Goal: Task Accomplishment & Management: Complete application form

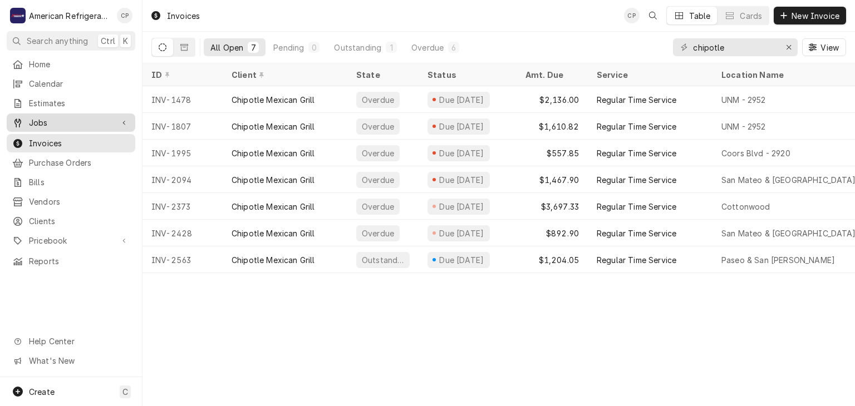
click at [79, 117] on span "Jobs" at bounding box center [71, 123] width 84 height 12
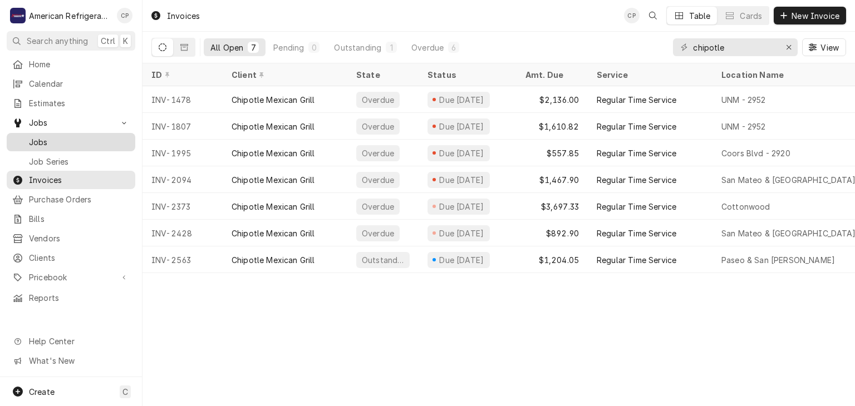
click at [87, 142] on span "Jobs" at bounding box center [79, 142] width 101 height 12
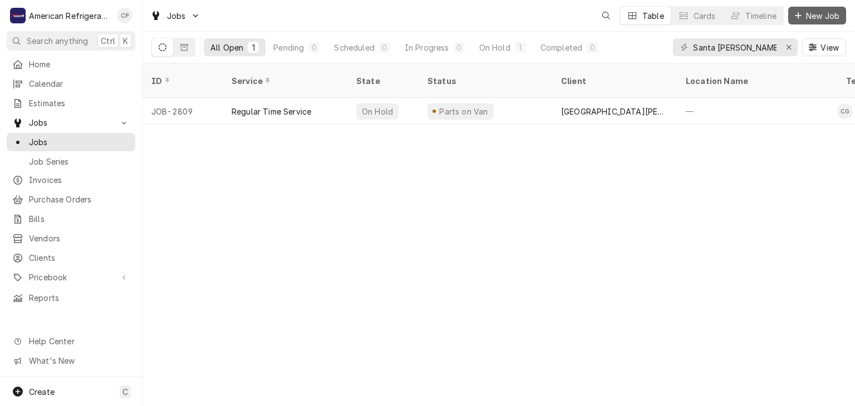
click at [821, 14] on span "New Job" at bounding box center [823, 16] width 38 height 12
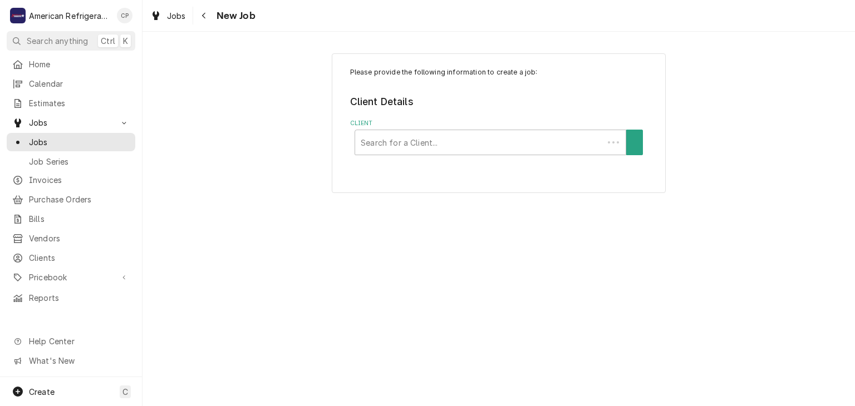
click at [391, 138] on div "Client" at bounding box center [479, 143] width 237 height 20
type input "apple"
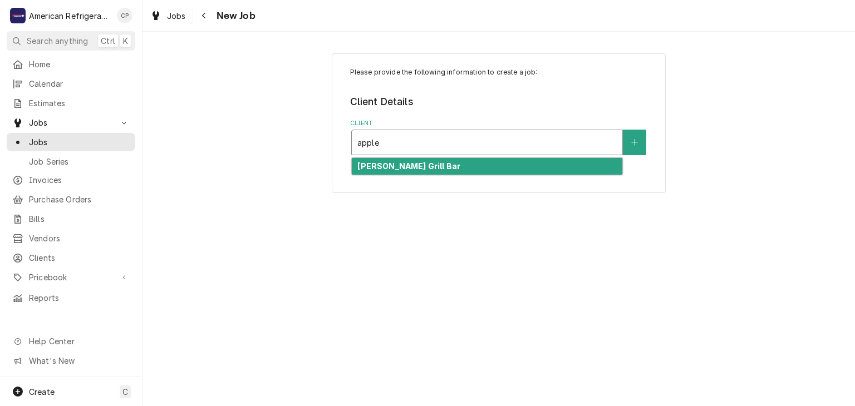
click at [408, 165] on strong "[PERSON_NAME] Grill Bar" at bounding box center [408, 165] width 103 height 9
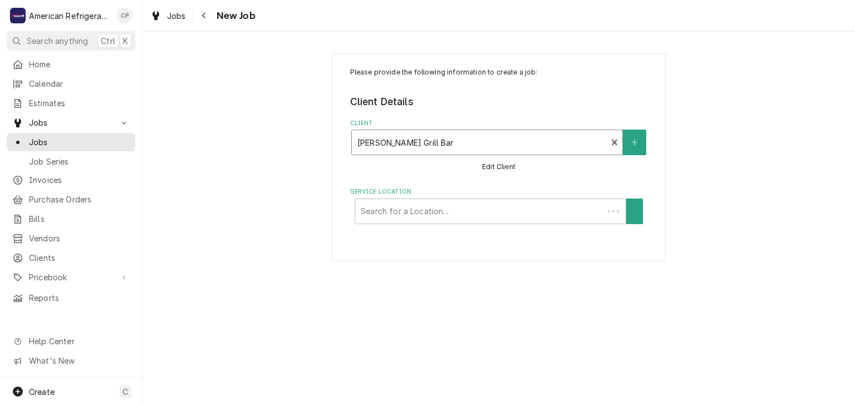
click at [389, 210] on div "Service Location" at bounding box center [479, 212] width 237 height 20
type input "bern"
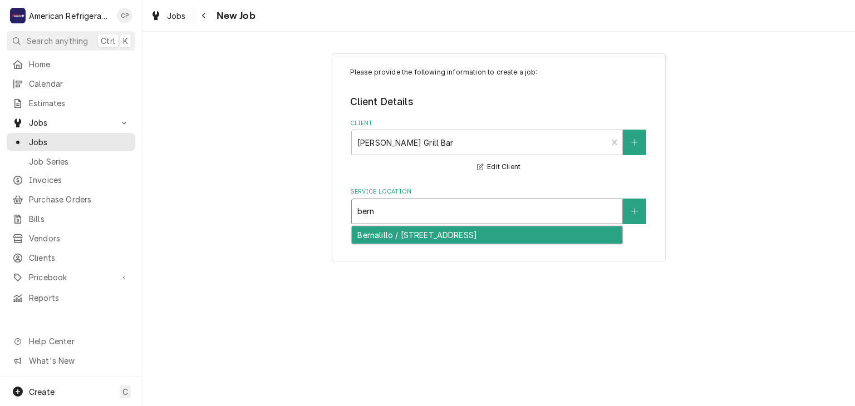
click at [388, 238] on div "Bernalillo / 135 US-550, Bernalillo, NM 87004" at bounding box center [487, 235] width 271 height 17
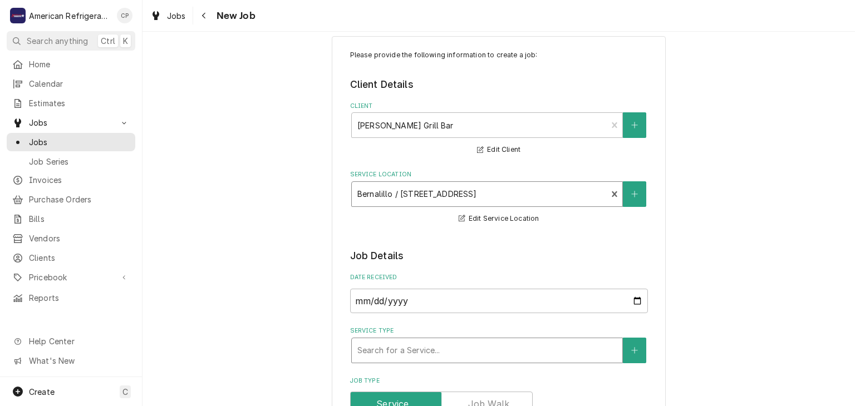
click at [421, 341] on div "Service Type" at bounding box center [486, 351] width 259 height 20
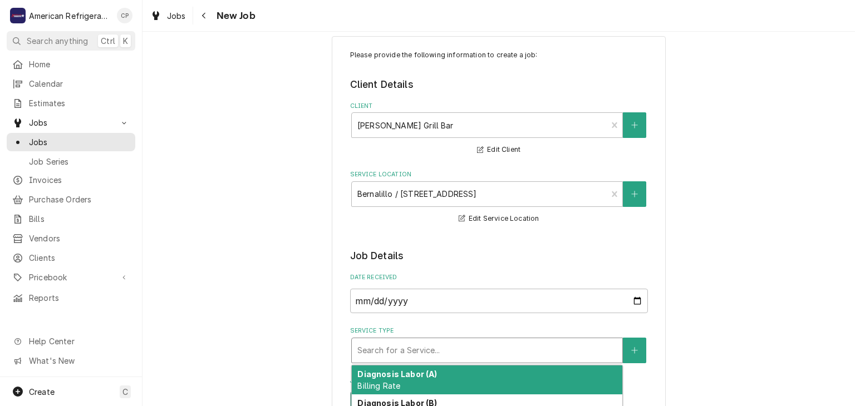
scroll to position [188, 0]
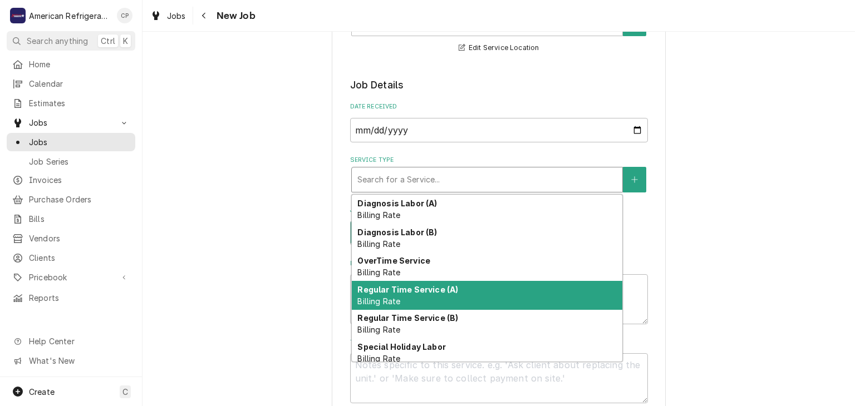
click at [426, 296] on div "Regular Time Service (A) Billing Rate" at bounding box center [487, 295] width 271 height 29
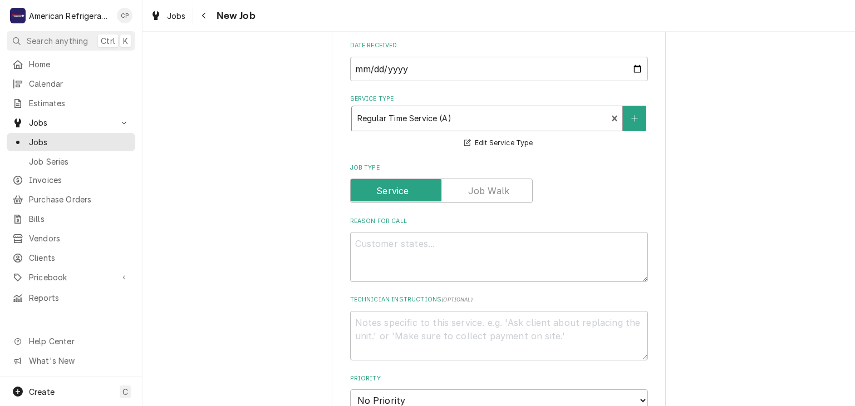
scroll to position [258, 0]
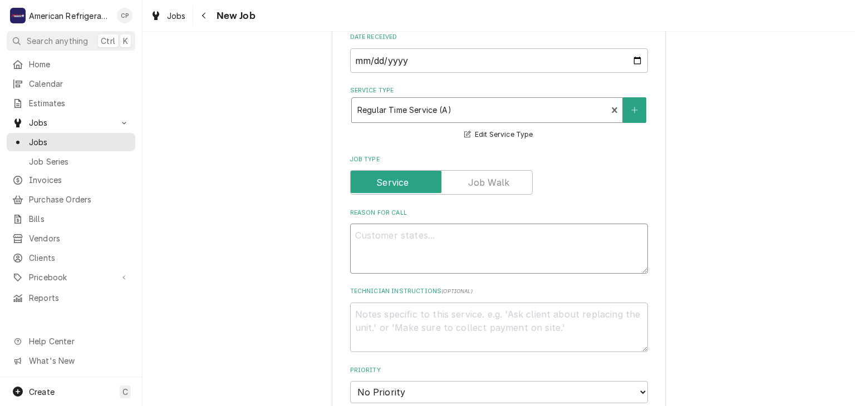
click at [414, 268] on textarea "Reason For Call" at bounding box center [499, 249] width 298 height 50
type textarea "x"
type textarea "WO"
type textarea "x"
type textarea "WO#"
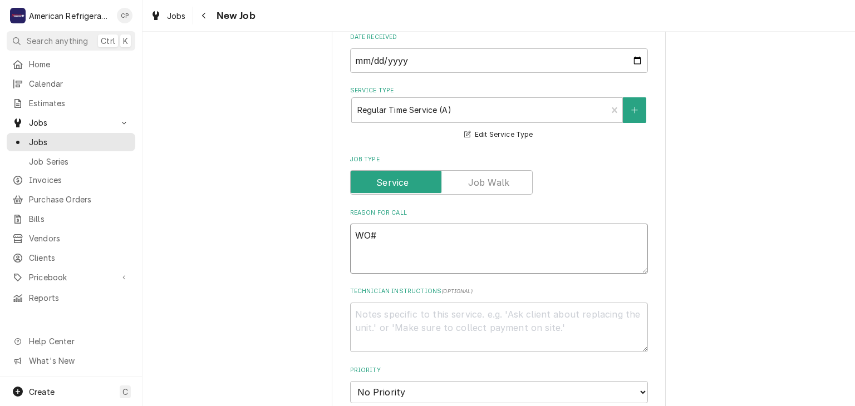
type textarea "x"
type textarea "WO# 38"
type textarea "x"
type textarea "WO# 388"
type textarea "x"
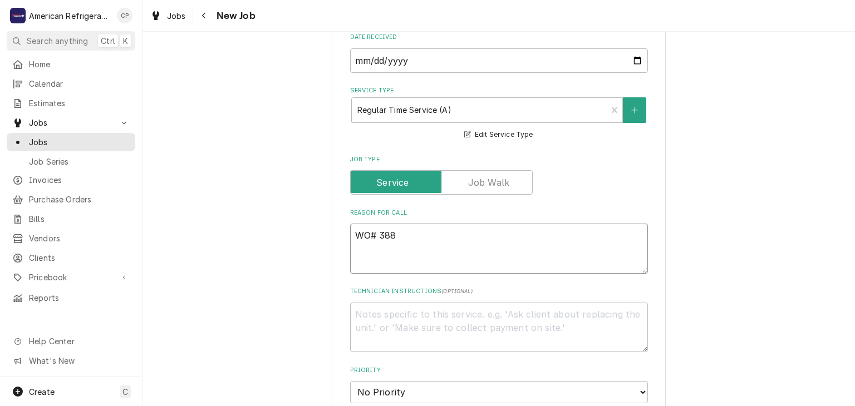
type textarea "WO# 3885"
type textarea "x"
type textarea "WO# 38854"
type textarea "x"
type textarea "WO# 388547"
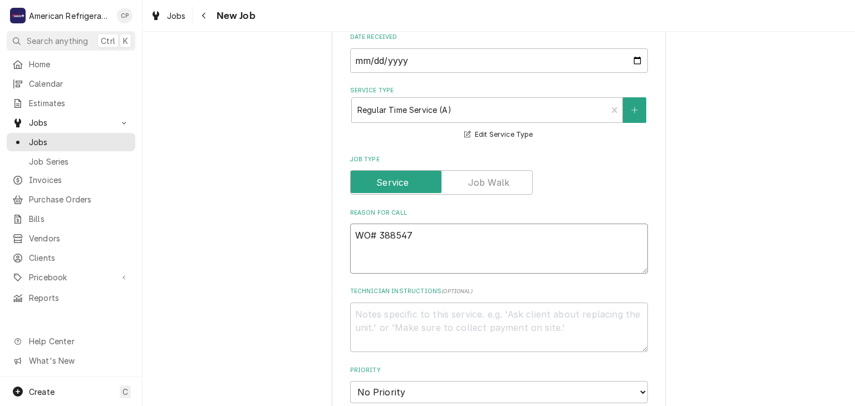
type textarea "x"
type textarea "WO# 3885478"
type textarea "x"
type textarea "WO# 3885478"
type textarea "x"
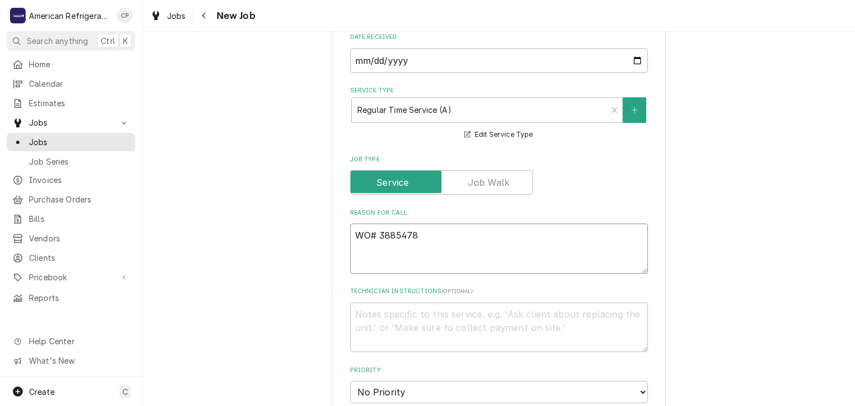
type textarea "WO# 3885478 N"
type textarea "x"
type textarea "WO# 3885478 NT"
type textarea "x"
type textarea "WO# 3885478 NTE"
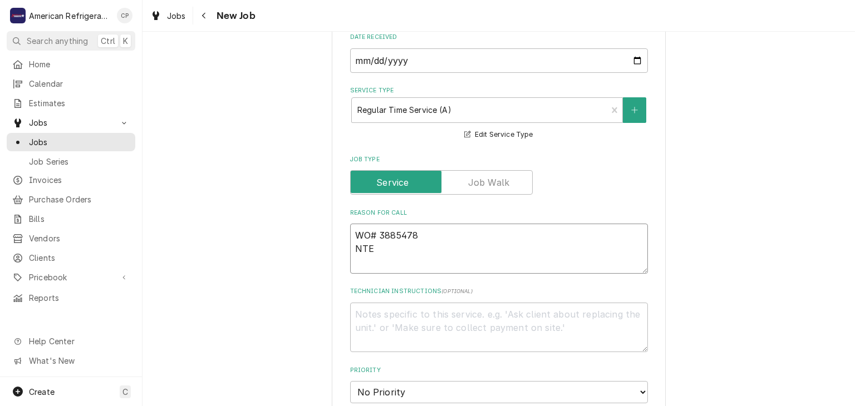
type textarea "x"
type textarea "WO# 3885478 NTE $"
type textarea "x"
type textarea "WO# 3885478 NTE $5"
type textarea "x"
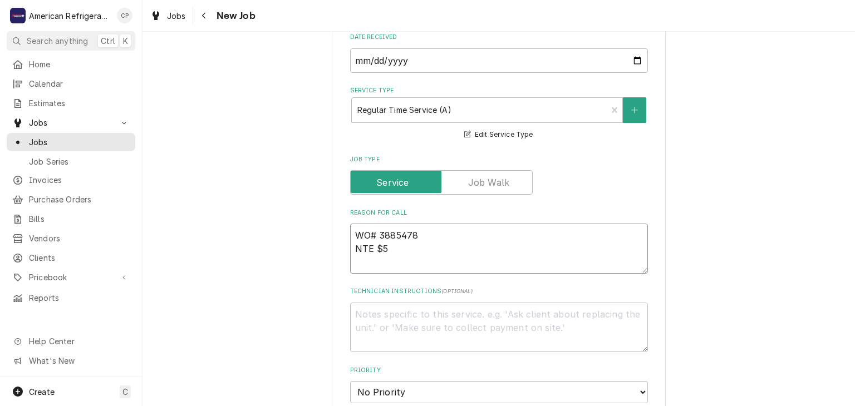
type textarea "WO# 3885478 NTE $50"
type textarea "x"
type textarea "WO# 3885478 NTE $500"
type textarea "x"
type textarea "WO# 3885478 NTE $500"
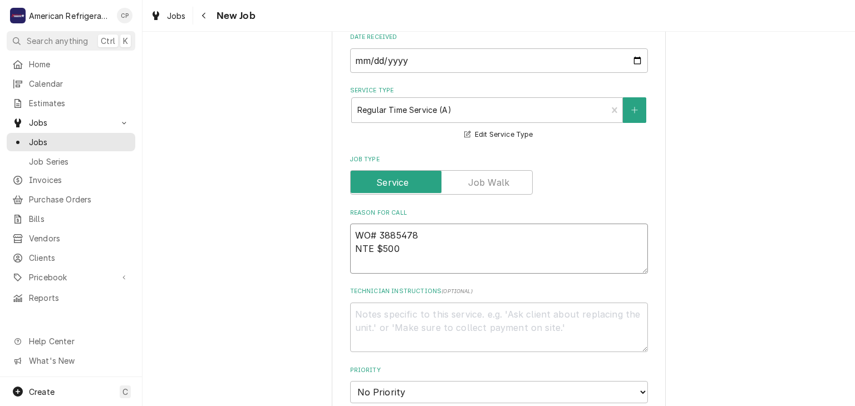
type textarea "x"
type textarea "WO# 3885478 NTE $500 B"
type textarea "x"
type textarea "WO# 3885478 NTE $500 Bu"
type textarea "x"
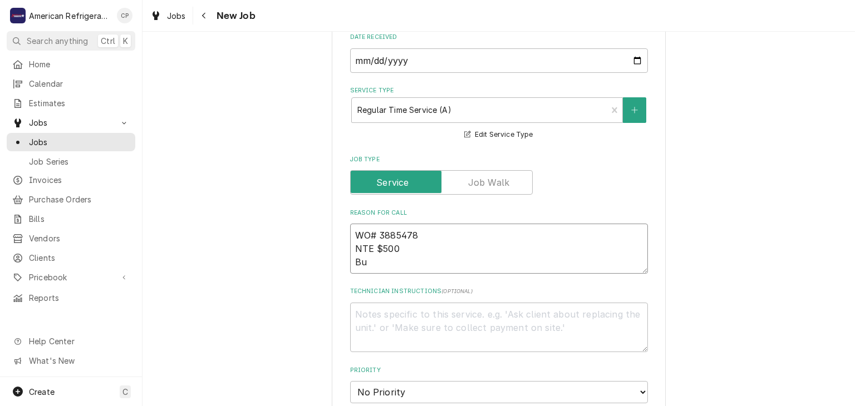
type textarea "WO# 3885478 NTE $500 Bur"
type textarea "x"
type textarea "WO# 3885478 NTE $500 Burs"
type textarea "x"
type textarea "WO# 3885478 NTE $500 Burst"
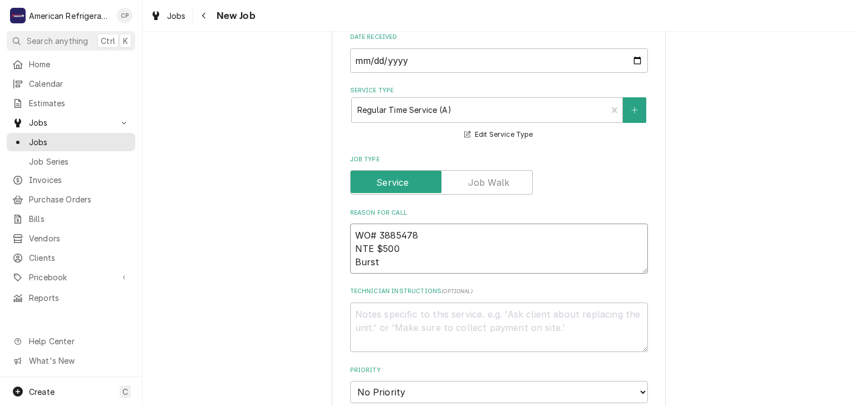
type textarea "x"
type textarea "WO# 3885478 NTE $500 Burst o"
type textarea "x"
type textarea "WO# 3885478 NTE $500 Burst of"
type textarea "x"
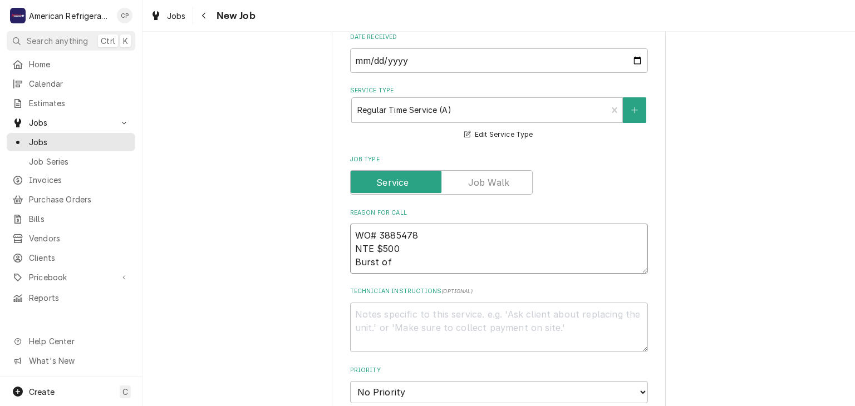
type textarea "WO# 3885478 NTE $500 Burst of"
type textarea "x"
type textarea "WO# 3885478 NTE $500 Burst of fl"
type textarea "x"
type textarea "WO# 3885478 NTE $500 Burst of fla"
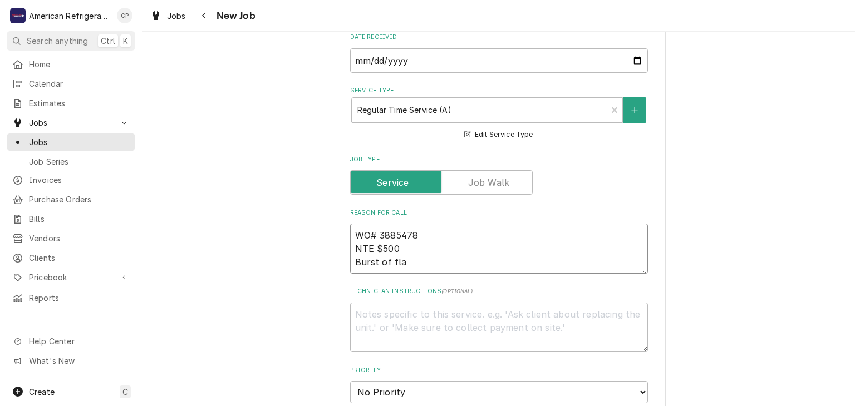
type textarea "x"
type textarea "WO# 3885478 NTE $500 Burst of flam"
type textarea "x"
type textarea "WO# 3885478 NTE $500 Burst of flame"
type textarea "x"
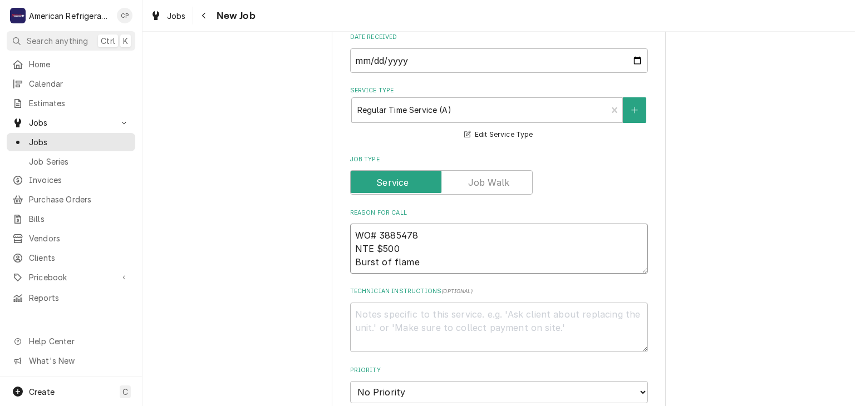
type textarea "WO# 3885478 NTE $500 Burst of flames"
type textarea "x"
type textarea "WO# 3885478 NTE $500 Burst of flames"
type textarea "x"
type textarea "WO# 3885478 NTE $500 Burst of flames ca"
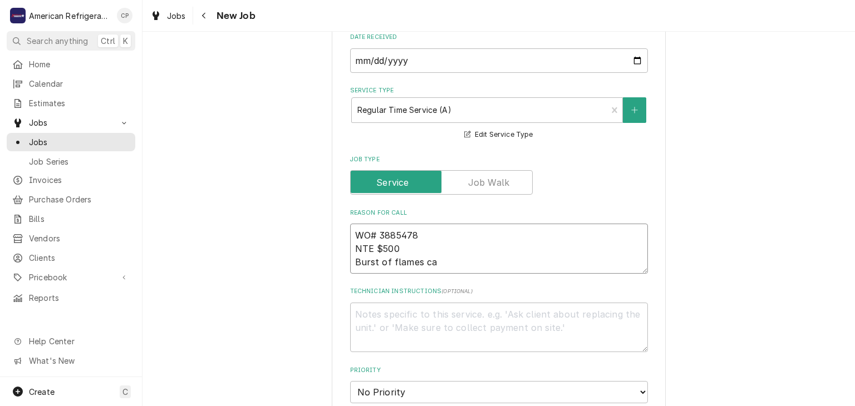
type textarea "x"
type textarea "WO# 3885478 NTE $500 Burst of flames cam"
type textarea "x"
type textarea "WO# 3885478 NTE $500 Burst of flames came"
type textarea "x"
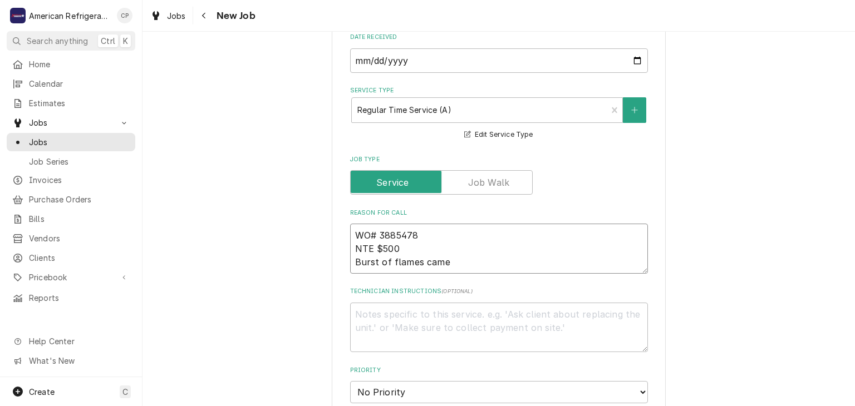
type textarea "WO# 3885478 NTE $500 Burst of flames came"
type textarea "x"
type textarea "WO# 3885478 NTE $500 Burst of flames came f"
type textarea "x"
type textarea "WO# 3885478 NTE $500 Burst of flames came fr"
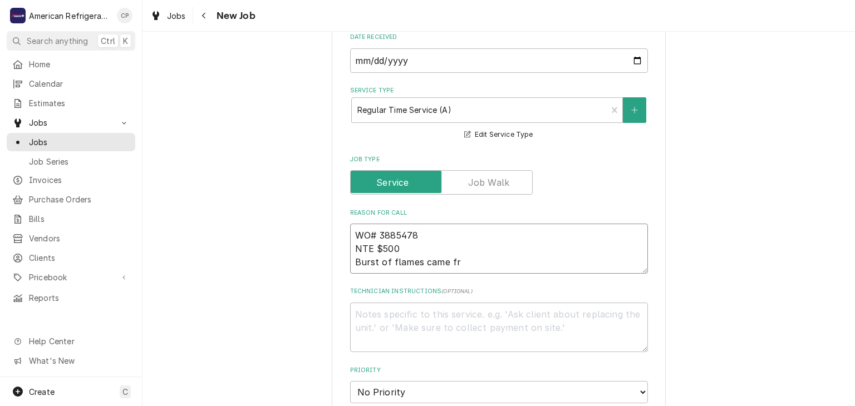
type textarea "x"
type textarea "WO# 3885478 NTE $500 Burst of flames came from"
type textarea "x"
type textarea "WO# 3885478 NTE $500 Burst of flames came from"
type textarea "x"
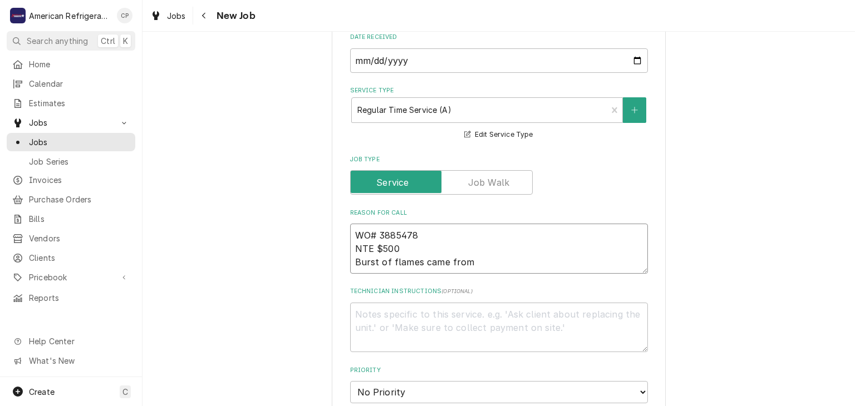
type textarea "WO# 3885478 NTE $500 Burst of flames came from b"
type textarea "x"
type textarea "WO# 3885478 NTE $500 Burst of flames came from ba"
type textarea "x"
type textarea "WO# 3885478 NTE $500 Burst of flames came from back"
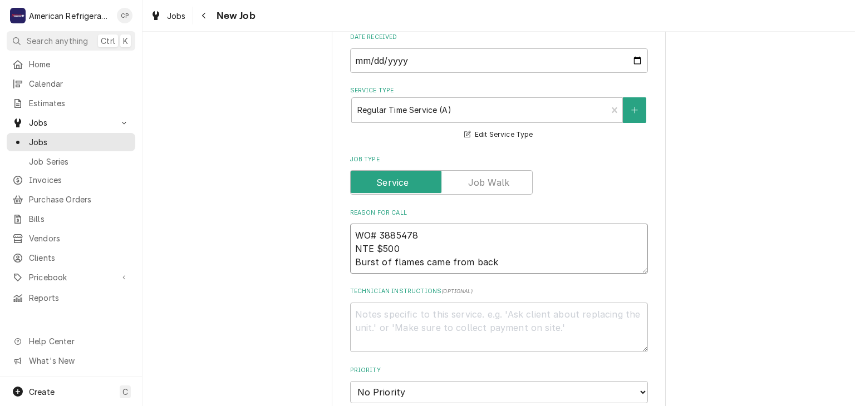
type textarea "x"
type textarea "WO# 3885478 NTE $500 Burst of flames came from back o"
type textarea "x"
type textarea "WO# 3885478 NTE $500 Burst of flames came from back of"
type textarea "x"
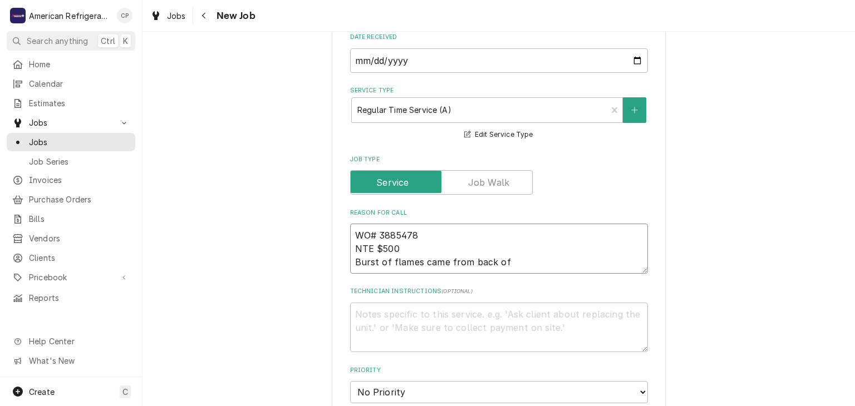
type textarea "WO# 3885478 NTE $500 Burst of flames came from back of"
type textarea "x"
type textarea "WO# 3885478 NTE $500 Burst of flames came from back of"
type textarea "x"
type textarea "WO# 3885478 NTE $500 Burst of flames came from back of"
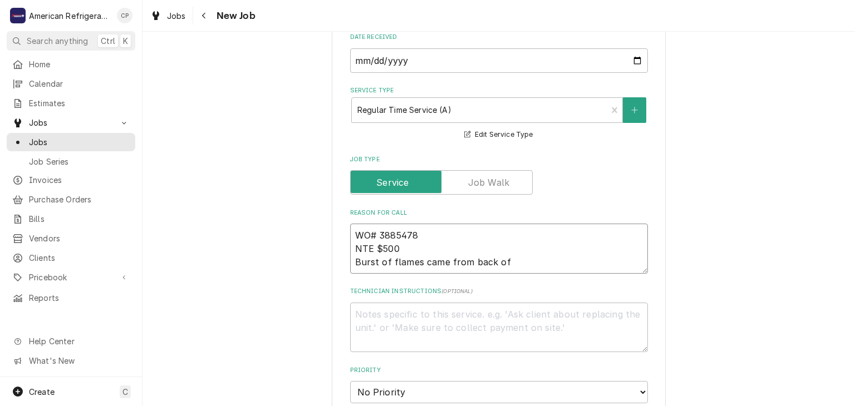
type textarea "x"
type textarea "WO# 3885478 NTE $500 Burst of flames came from back of"
type textarea "x"
type textarea "WO# 3885478 NTE $500 Burst of flames came from back of"
type textarea "x"
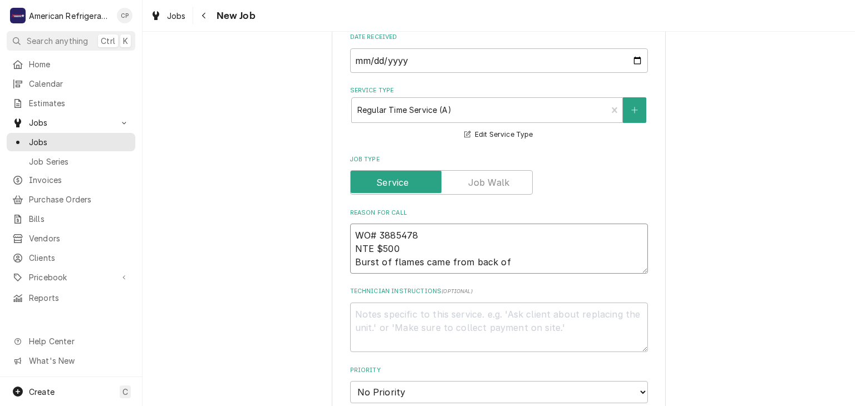
click at [560, 260] on textarea "WO# 3885478 NTE $500 Burst of flames came from back of" at bounding box center [499, 249] width 298 height 50
type textarea "WO# 3885478 NTE $500 Burst of flames came from back of"
type textarea "x"
type textarea "WO# 3885478 NTE $500 Burst of flames came from back of"
type textarea "x"
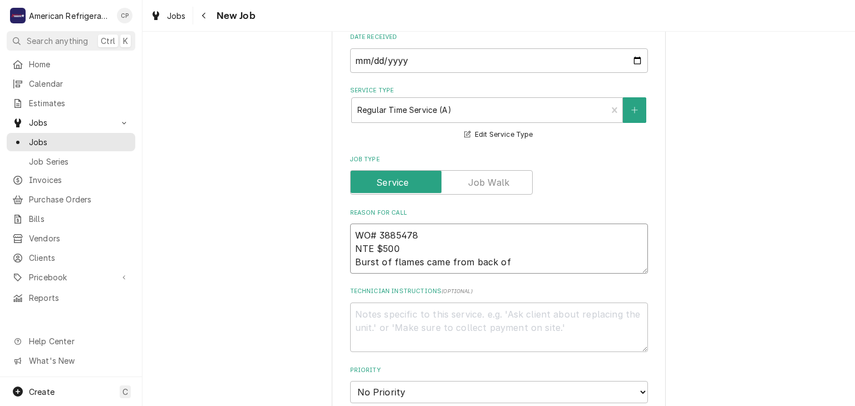
type textarea "WO# 3885478 NTE $500 Burst of flames came from back of"
type textarea "x"
type textarea "WO# 3885478 NTE $500 Burst of flames came from back of"
type textarea "x"
type textarea "WO# 3885478 NTE $500 Burst of flames came from back of"
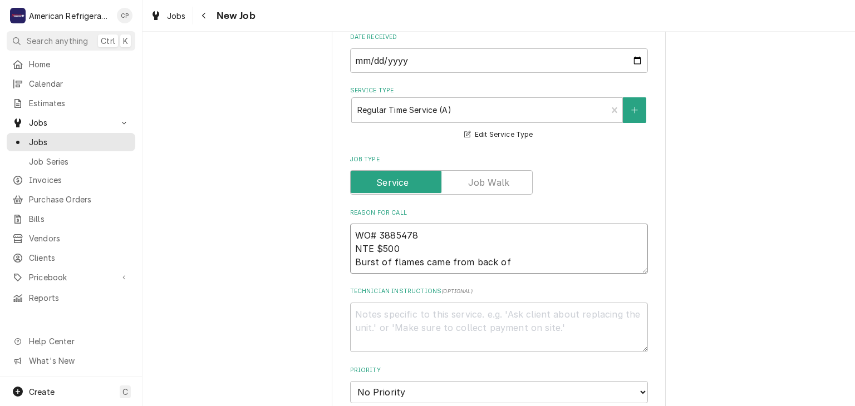
type textarea "x"
type textarea "WO# 3885478 NTE $500 Burst of flames came from back of f"
type textarea "x"
type textarea "WO# 3885478 NTE $500 Burst of flames came from back of fl"
type textarea "x"
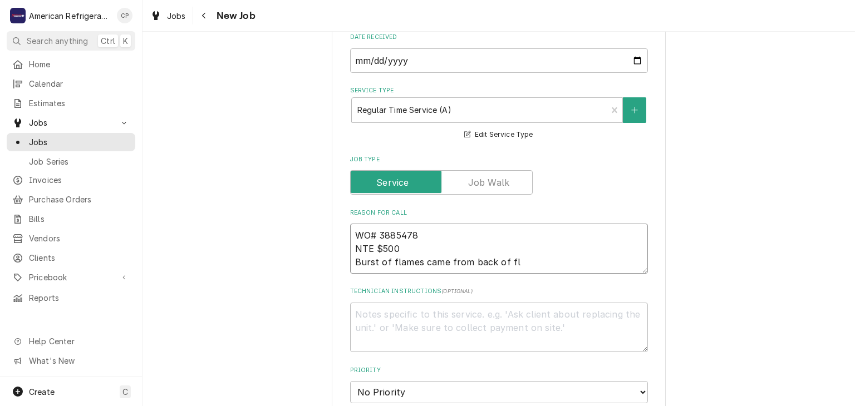
type textarea "WO# 3885478 NTE $500 Burst of flames came from back of fla"
type textarea "x"
type textarea "WO# 3885478 NTE $500 Burst of flames came from back of flat"
type textarea "x"
type textarea "WO# 3885478 NTE $500 Burst of flames came from back of flat"
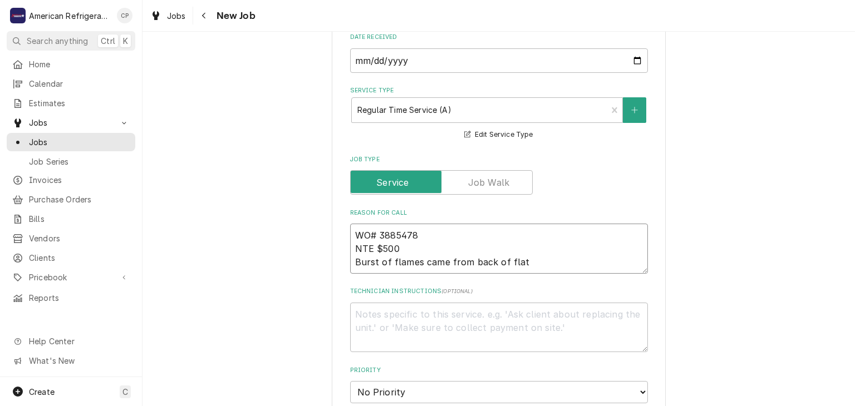
type textarea "x"
type textarea "WO# 3885478 NTE $500 Burst of flames came from back of flat g"
type textarea "x"
type textarea "WO# 3885478 NTE $500 Burst of flames came from back of flat gri"
type textarea "x"
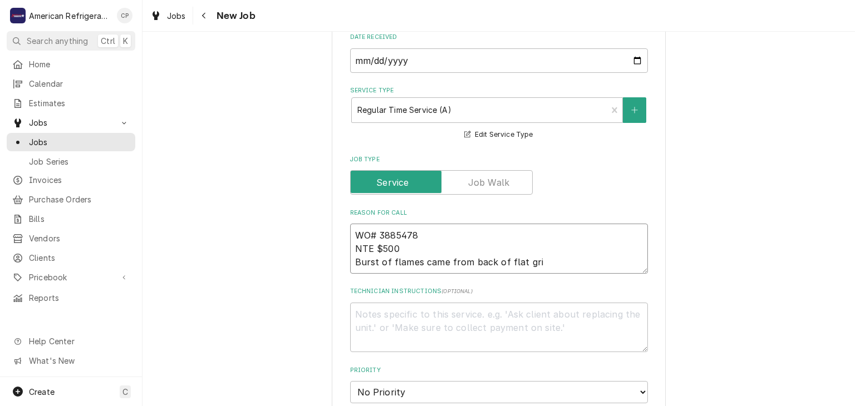
type textarea "WO# 3885478 NTE $500 Burst of flames came from back of flat grid"
type textarea "x"
type textarea "WO# 3885478 NTE $500 Burst of flames came from back of flat gridd"
type textarea "x"
type textarea "WO# 3885478 NTE $500 Burst of flames came from back of flat griddl"
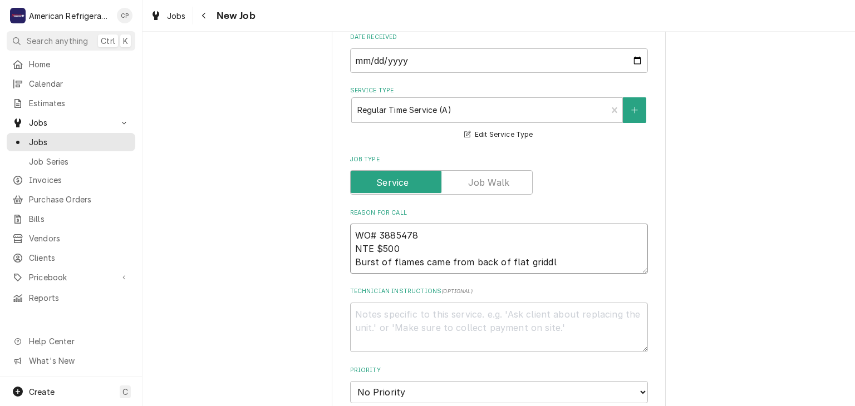
type textarea "x"
type textarea "WO# 3885478 NTE $500 Burst of flames came from back of flat griddle"
type textarea "x"
type textarea "Di"
type textarea "x"
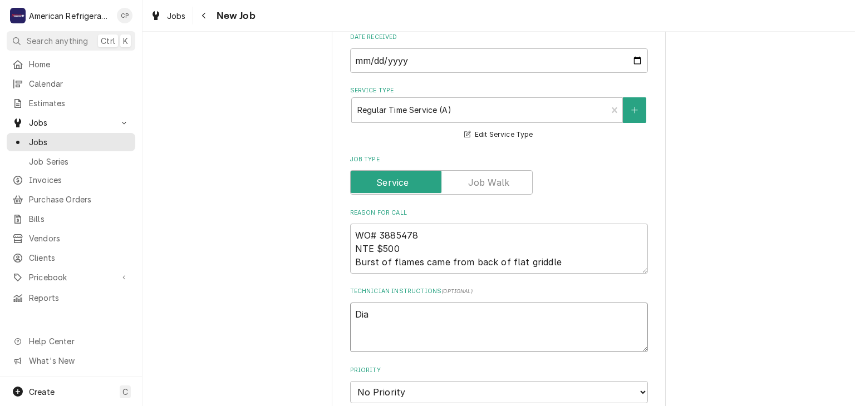
type textarea "Diag"
type textarea "x"
type textarea "Diagn"
type textarea "x"
type textarea "Diagnos"
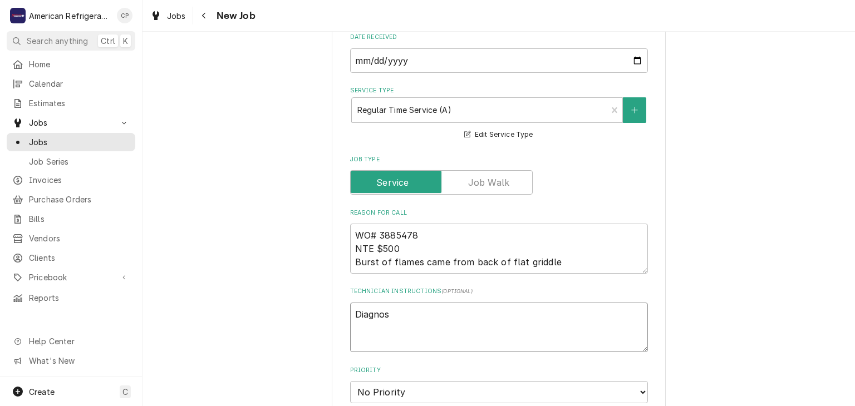
type textarea "x"
type textarea "Diagnose"
type textarea "x"
type textarea "Diagnose &"
type textarea "x"
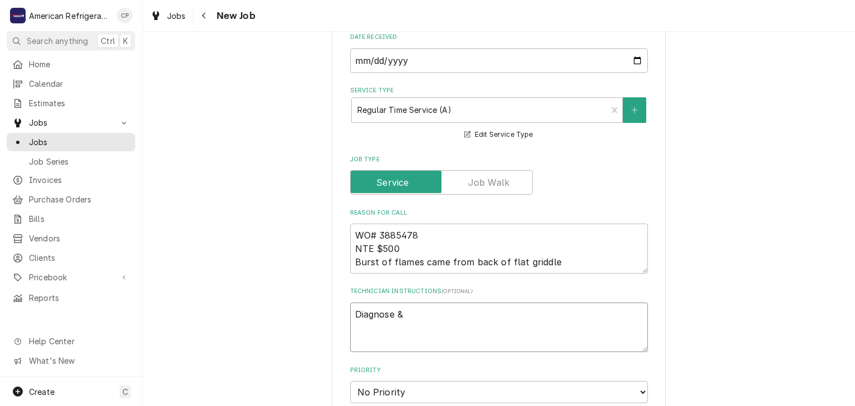
type textarea "Diagnose & c"
type textarea "x"
type textarea "Diagnose & ca"
type textarea "x"
type textarea "Diagnose & cal"
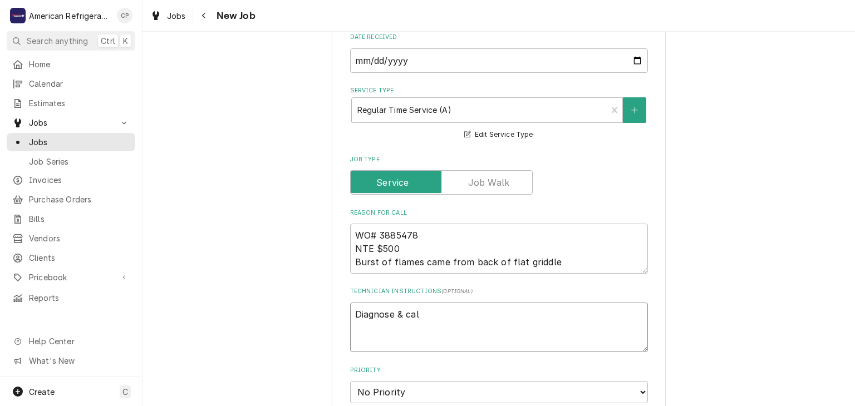
type textarea "x"
type textarea "Diagnose & call"
type textarea "x"
type textarea "Diagnose & call Gl"
type textarea "x"
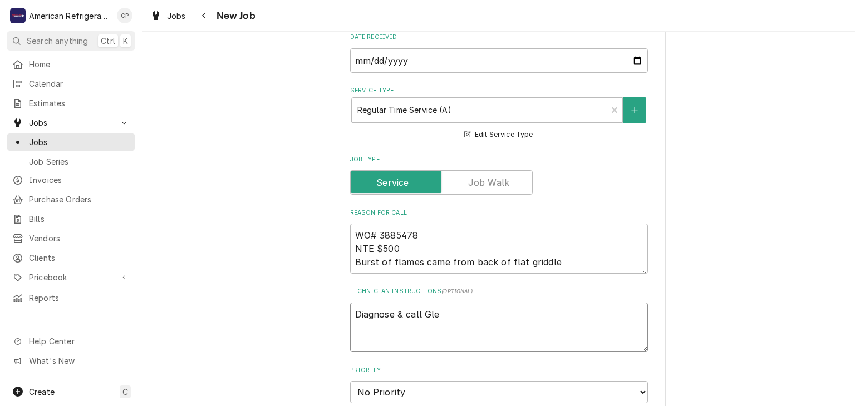
type textarea "Diagnose & call Glen"
type textarea "x"
type textarea "Diagnose & call Glenn"
type textarea "x"
type textarea "Diagnose & call Glenn"
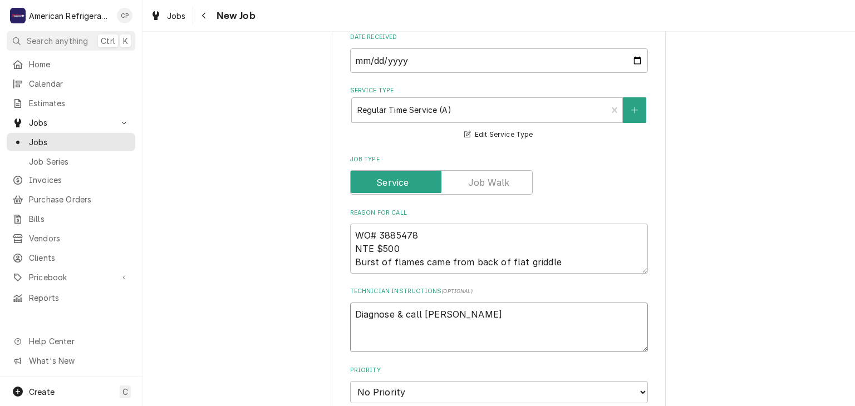
type textarea "x"
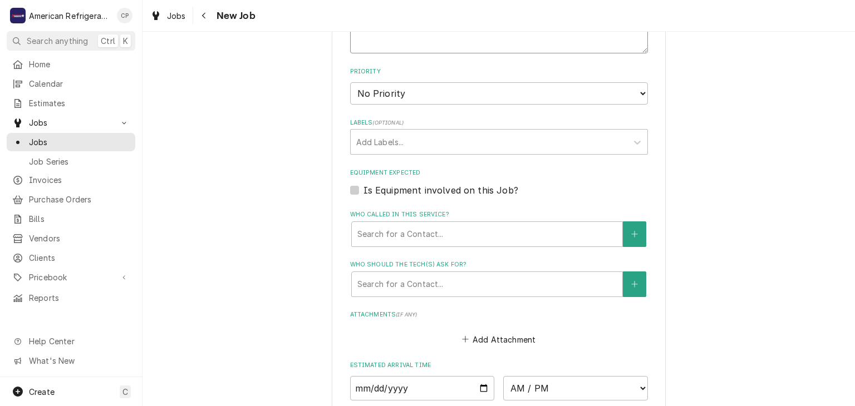
scroll to position [748, 0]
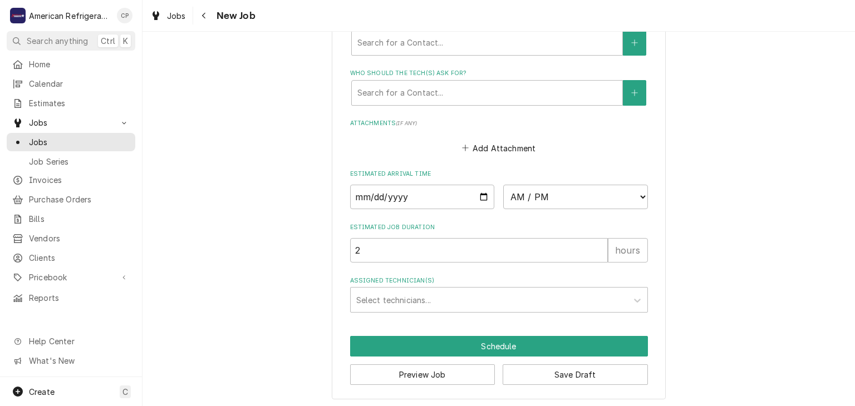
type textarea "Diagnose & call Glenn"
click at [483, 194] on input "Date" at bounding box center [422, 197] width 145 height 24
type textarea "x"
type input "2025-09-11"
type textarea "x"
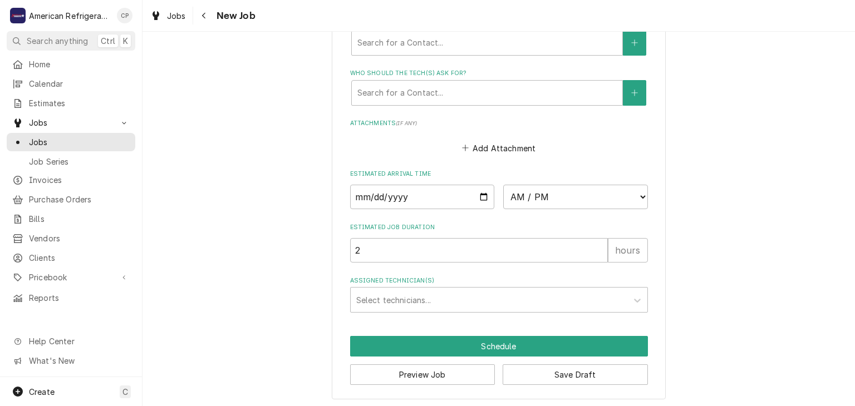
click at [541, 177] on div "Estimated Arrival Time 2025-09-11 AM / PM 6:00 AM 6:15 AM 6:30 AM 6:45 AM 7:00 …" at bounding box center [499, 190] width 298 height 40
click at [542, 204] on select "AM / PM 6:00 AM 6:15 AM 6:30 AM 6:45 AM 7:00 AM 7:15 AM 7:30 AM 7:45 AM 8:00 AM…" at bounding box center [575, 197] width 145 height 24
select select "12:15:00"
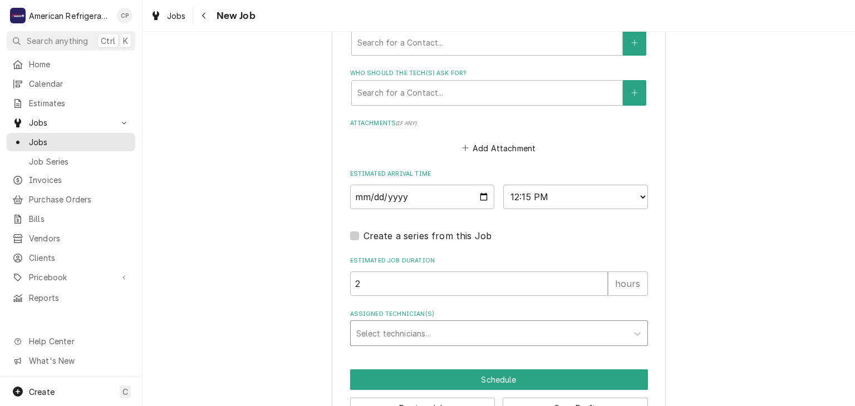
click at [459, 324] on div "Assigned Technician(s)" at bounding box center [489, 333] width 266 height 20
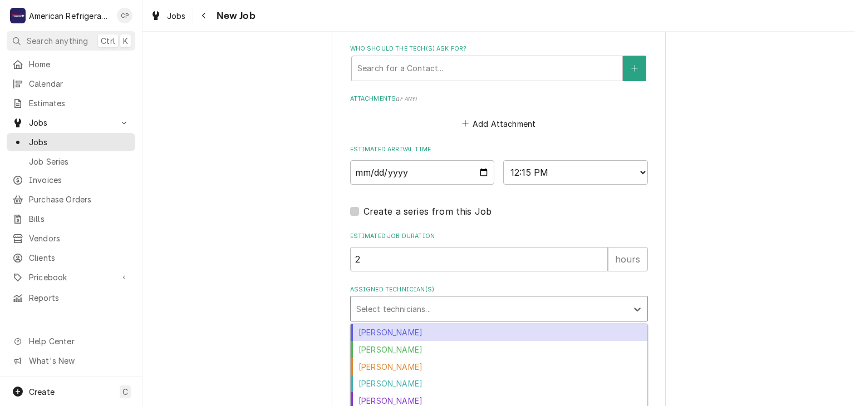
scroll to position [782, 0]
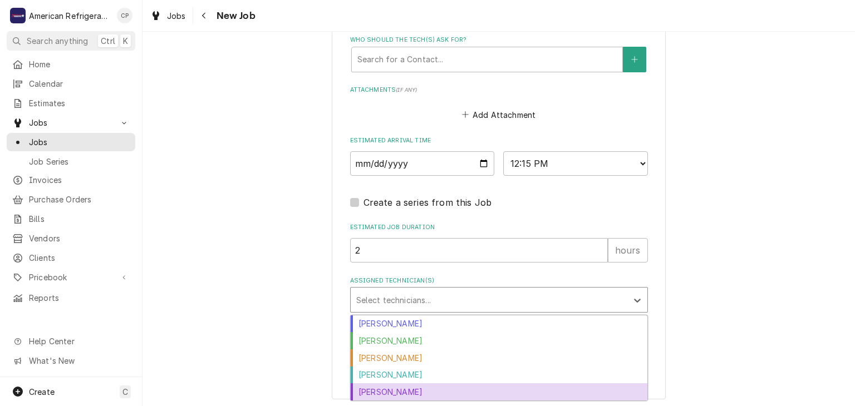
click at [442, 391] on div "Richard Wirick" at bounding box center [499, 392] width 297 height 17
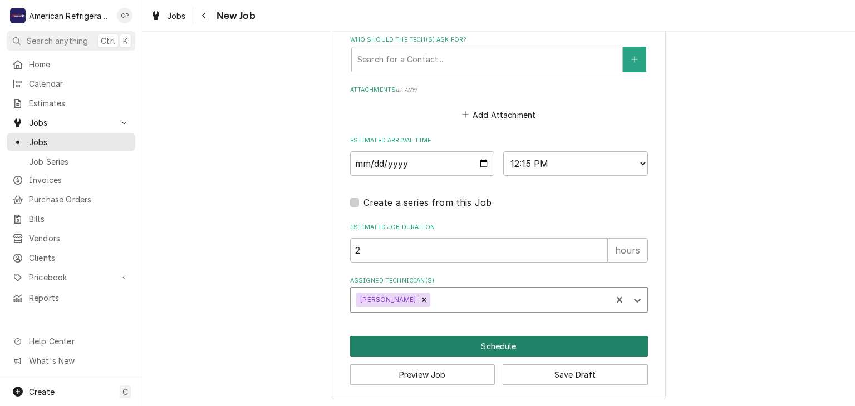
click at [438, 344] on button "Schedule" at bounding box center [499, 346] width 298 height 21
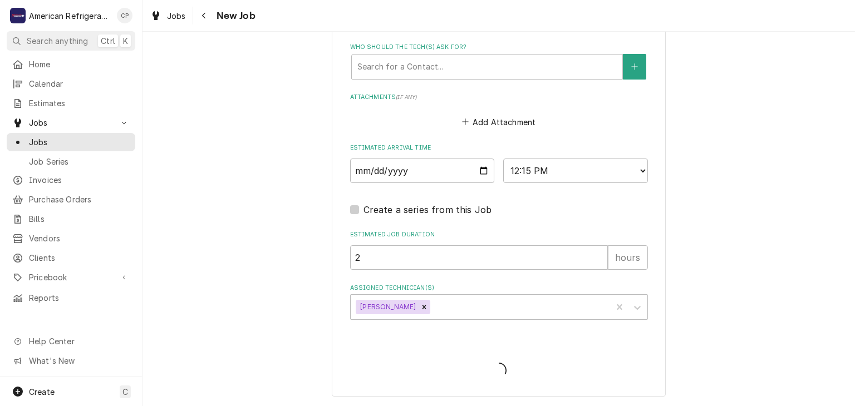
scroll to position [772, 0]
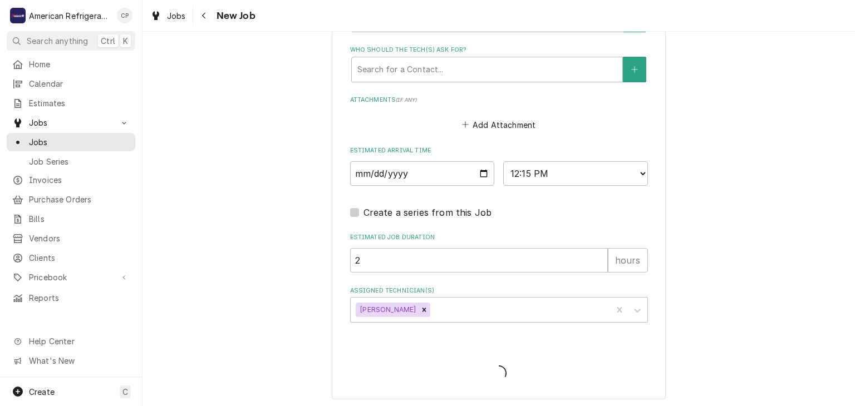
type textarea "x"
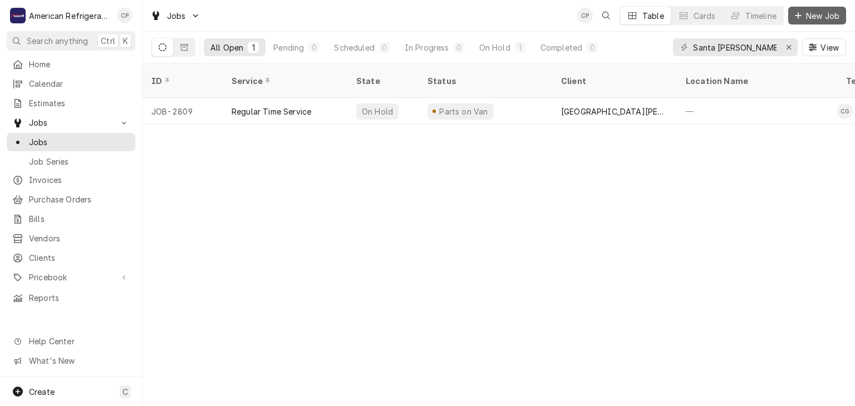
click at [807, 12] on span "New Job" at bounding box center [823, 16] width 38 height 12
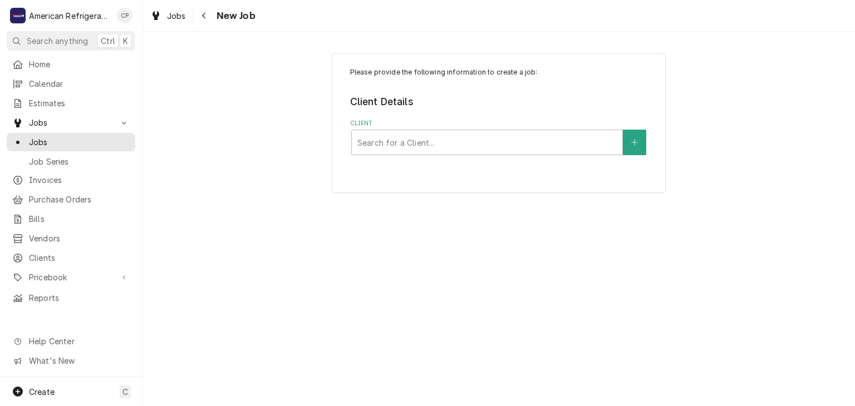
click at [488, 128] on div "Client Search for a Client..." at bounding box center [499, 137] width 298 height 36
click at [396, 138] on div "Client" at bounding box center [486, 143] width 259 height 20
type input "pizza hut"
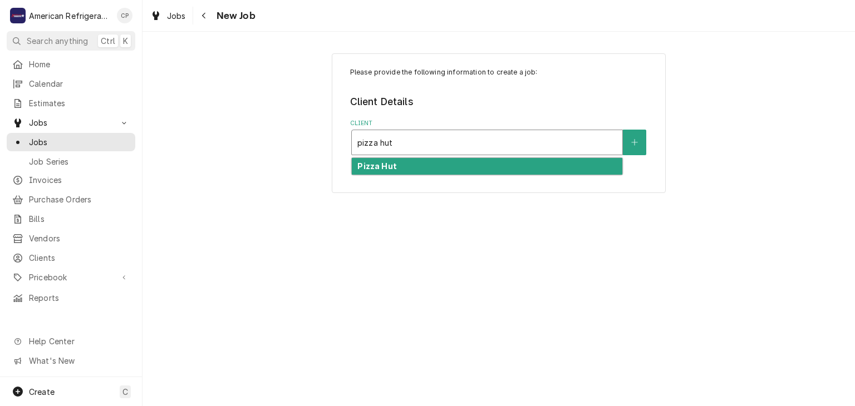
click at [401, 160] on div "Pizza Hut" at bounding box center [487, 166] width 271 height 17
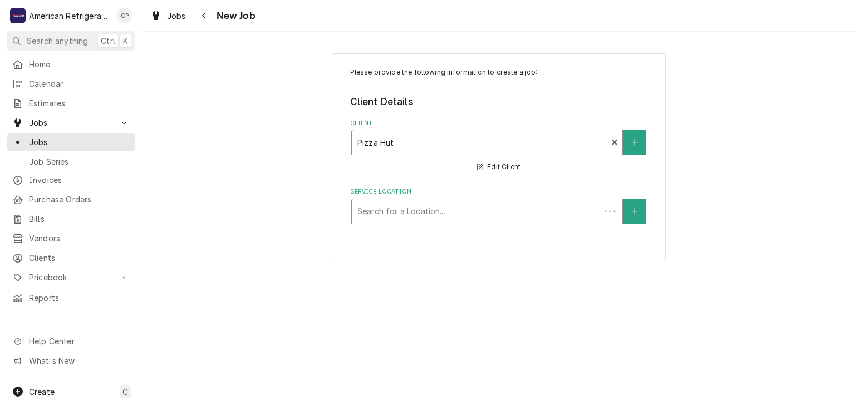
click at [396, 199] on div "Search for a Location..." at bounding box center [476, 211] width 248 height 24
type input "southern"
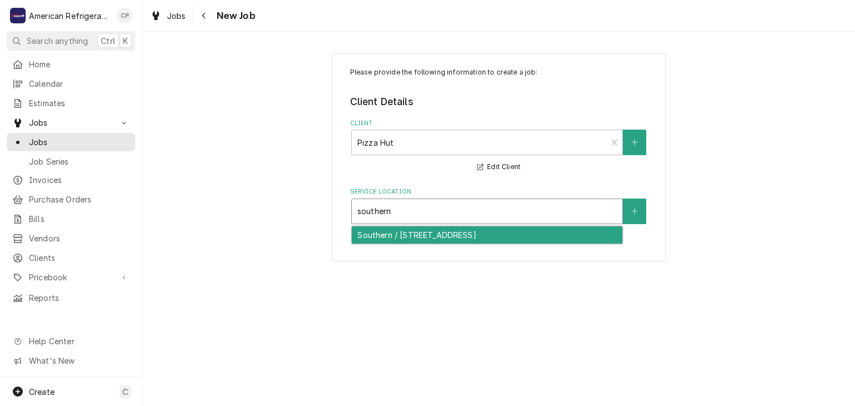
click at [391, 234] on div "Southern / [STREET_ADDRESS]" at bounding box center [487, 235] width 271 height 17
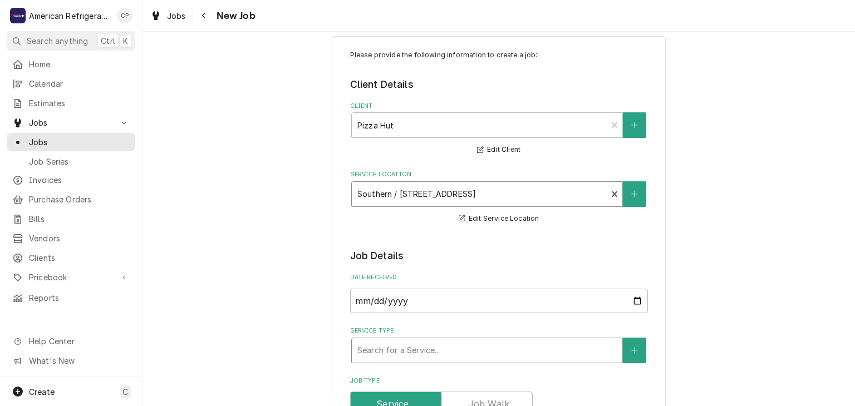
click at [426, 347] on div "Service Type" at bounding box center [486, 351] width 259 height 20
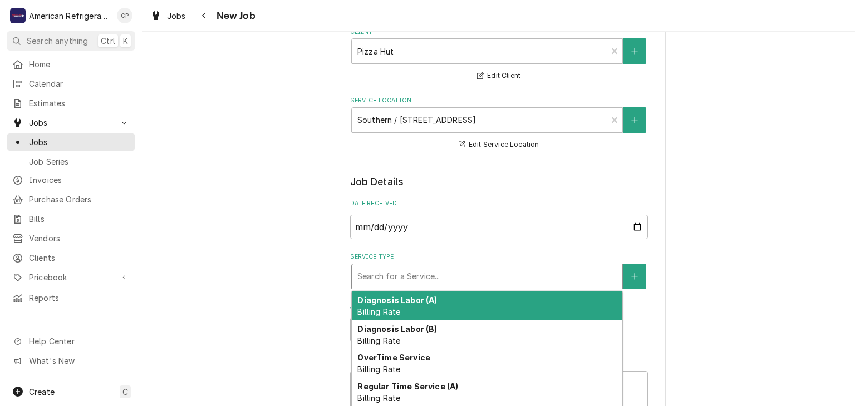
scroll to position [93, 0]
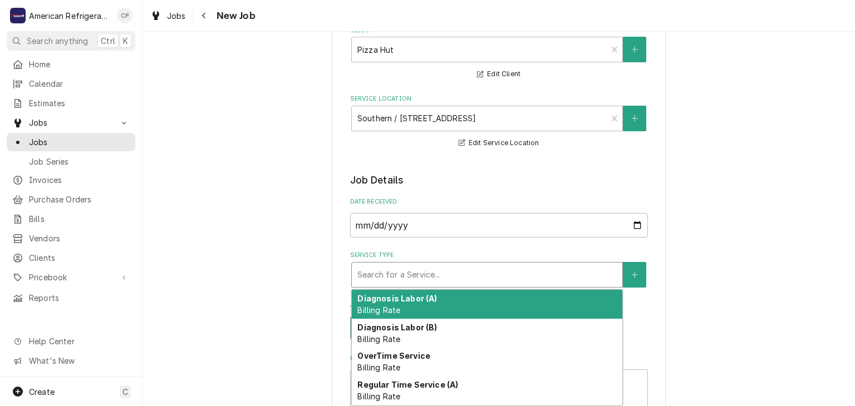
click at [377, 265] on div "Service Type" at bounding box center [486, 275] width 259 height 20
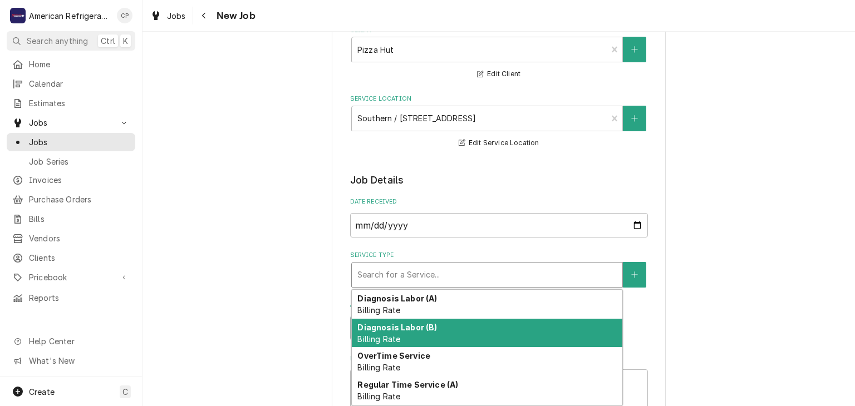
scroll to position [56, 0]
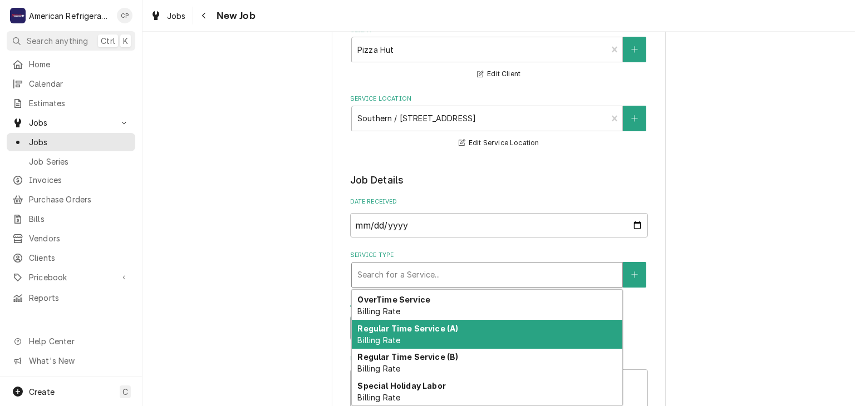
click at [423, 333] on div "Regular Time Service (A) Billing Rate" at bounding box center [487, 334] width 271 height 29
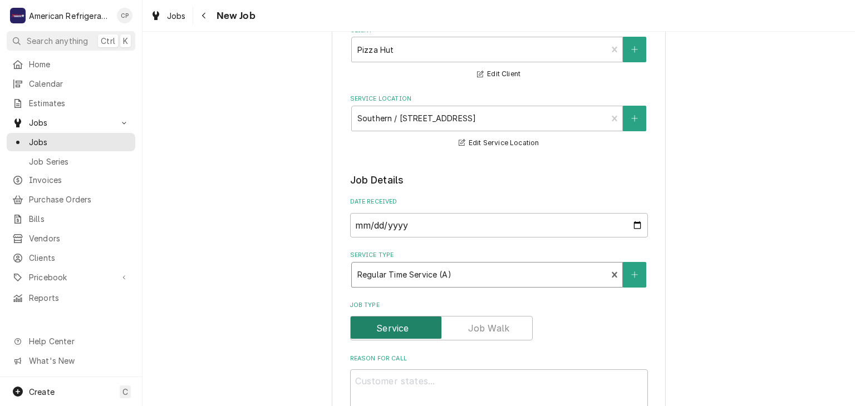
type textarea "x"
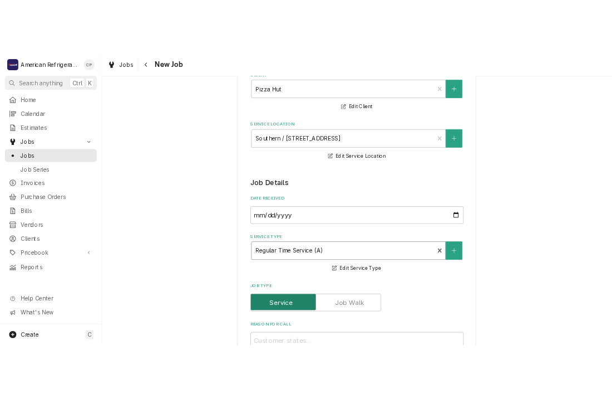
scroll to position [214, 0]
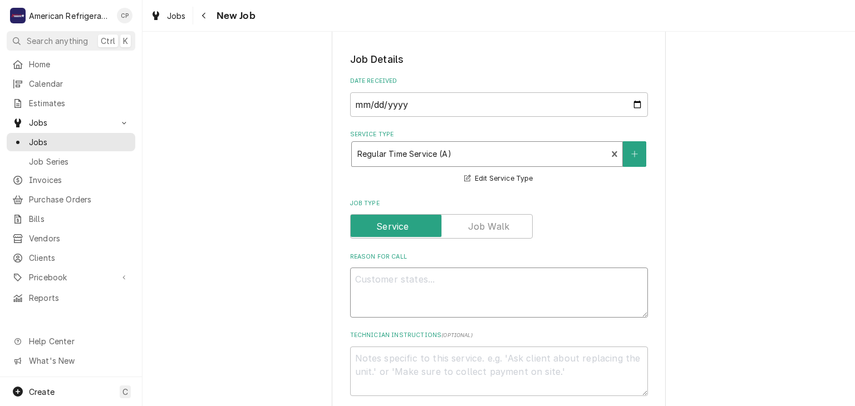
click at [398, 292] on textarea "Reason For Call" at bounding box center [499, 293] width 298 height 50
type textarea "Q"
type textarea "x"
type textarea "Qu"
type textarea "x"
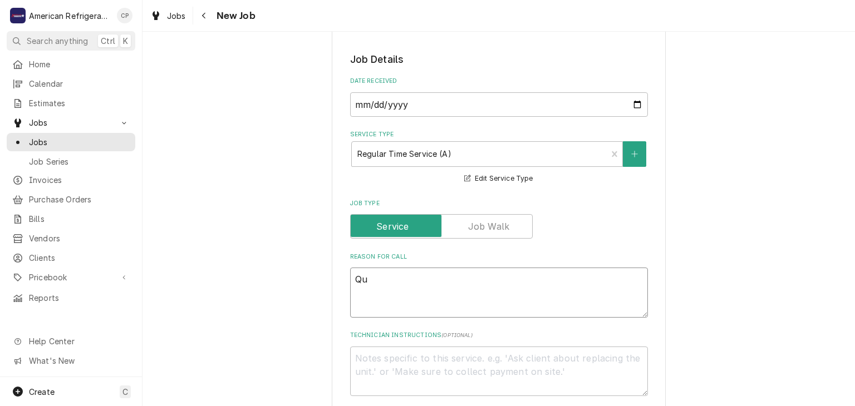
type textarea "Quo"
type textarea "x"
type textarea "Quot"
type textarea "x"
type textarea "Quote"
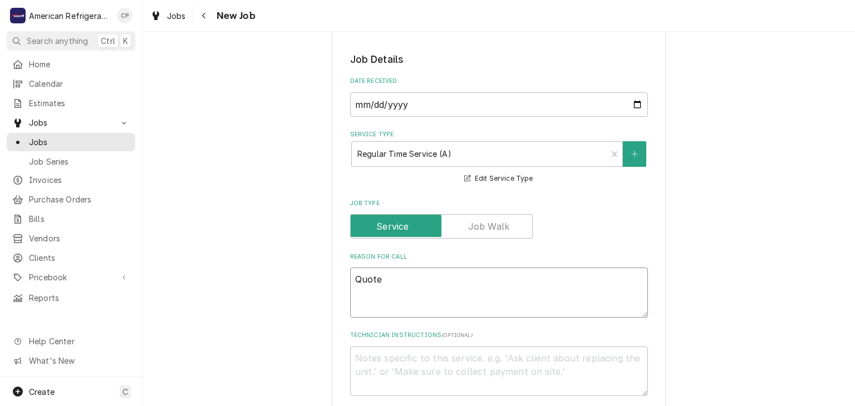
type textarea "x"
type textarea "Quote &"
type textarea "x"
type textarea "Quote & A"
type textarea "x"
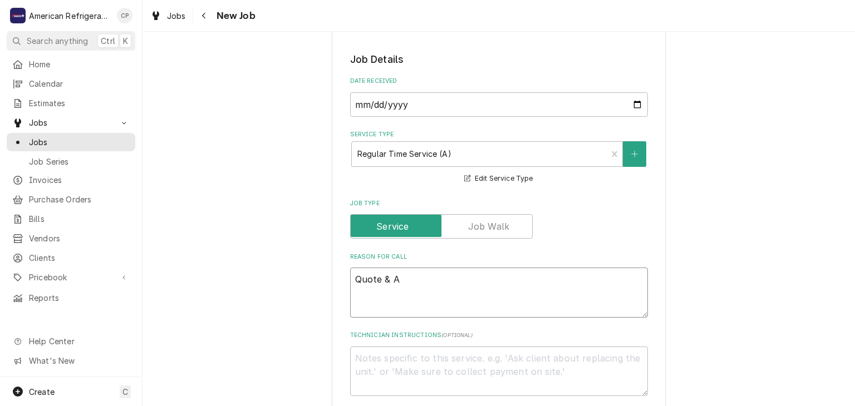
type textarea "Quote & Ap"
type textarea "x"
type textarea "Quote & App"
type textarea "x"
type textarea "Quote & Appro"
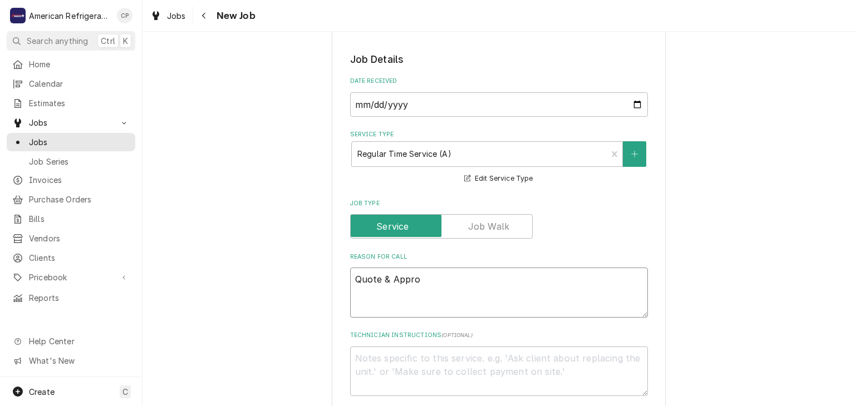
type textarea "x"
type textarea "Quote & Approv"
type textarea "x"
type textarea "Quote & Approve"
type textarea "x"
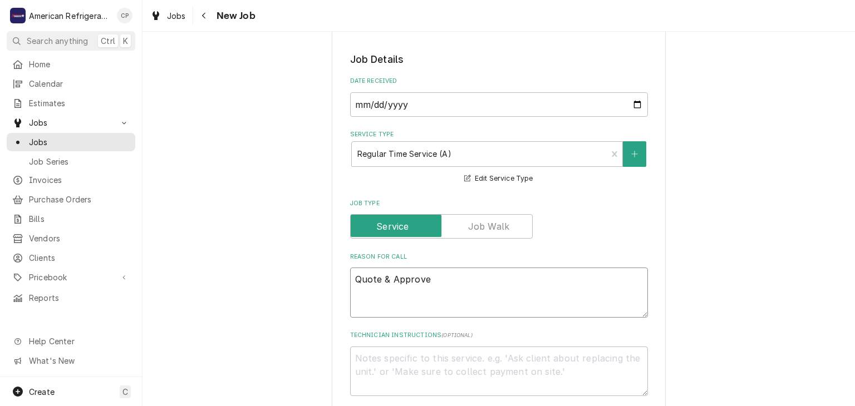
type textarea "Quote & Approved"
type textarea "x"
type textarea "Quote & Approved"
type textarea "x"
type textarea "Quote & Approved w"
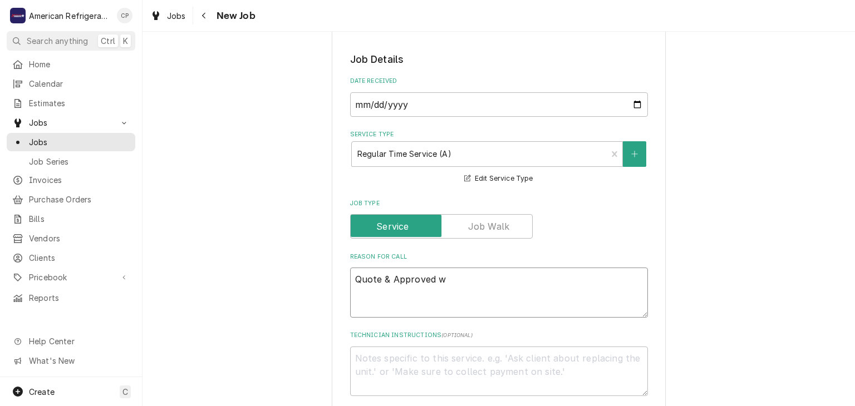
type textarea "x"
type textarea "Quote & Approved wo"
type textarea "x"
type textarea "Quote & Approved work"
type textarea "x"
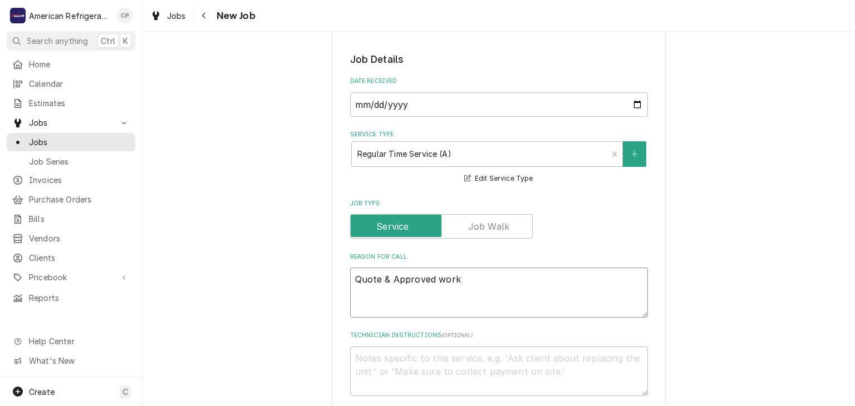
type textarea "Quote & Approved work"
type textarea "x"
type textarea "Quote & Approved work"
type textarea "x"
type textarea "Quote & Approved work"
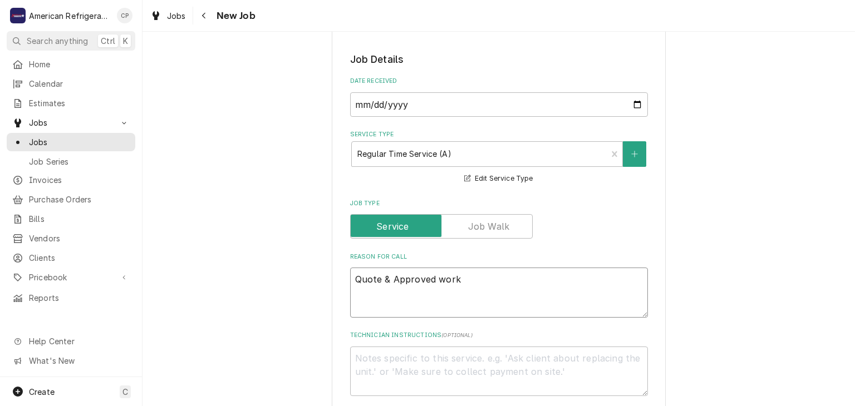
type textarea "x"
type textarea "Quote & Approved wo"
type textarea "x"
type textarea "Quote & Approved w"
type textarea "x"
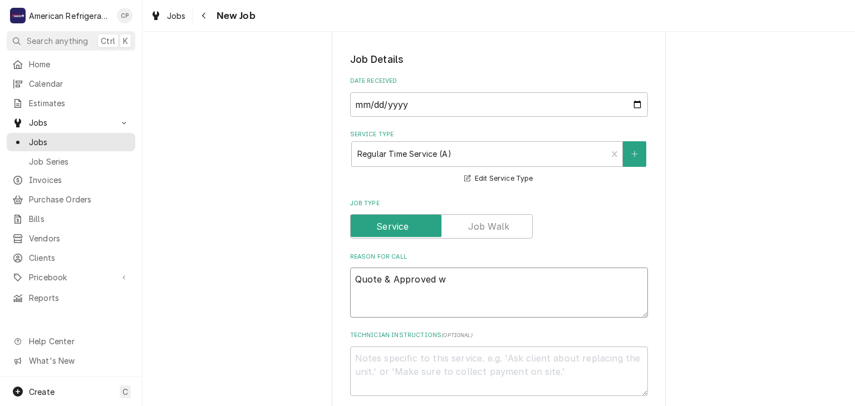
type textarea "Quote & Approved"
type textarea "x"
type textarea "Quote & Approved o"
type textarea "x"
type textarea "Quote & Approved on"
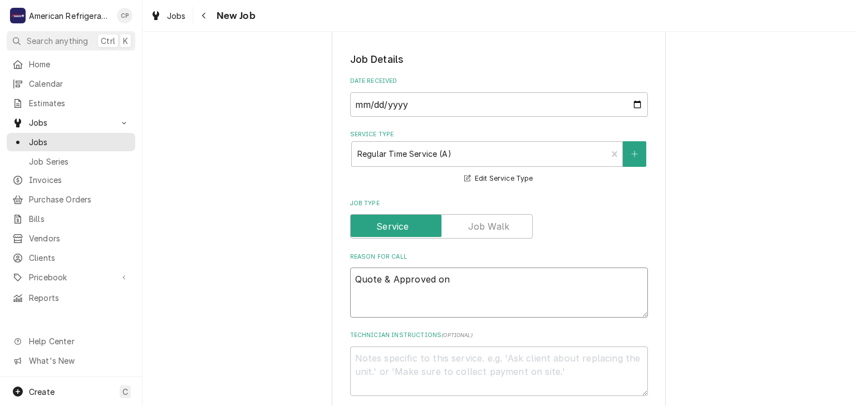
type textarea "x"
type textarea "Quote & Approved one"
type textarea "x"
type textarea "Quote & Approved one"
type textarea "x"
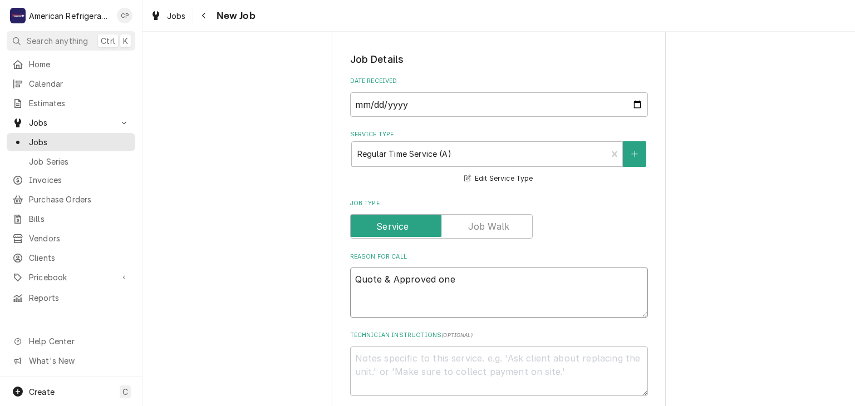
type textarea "Quote & Approved on"
type textarea "x"
type textarea "Quote & Approved on e"
type textarea "x"
type textarea "Quote & Approved on es"
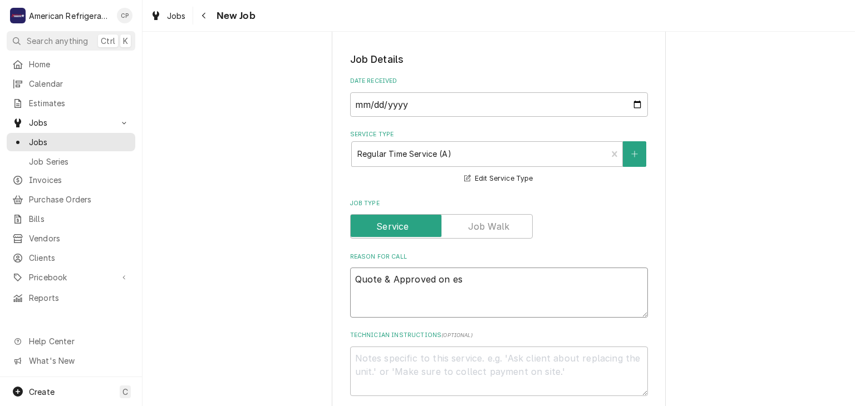
type textarea "x"
type textarea "Quote & Approved on est"
type textarea "x"
type textarea "Quote & Approved on est-"
type textarea "x"
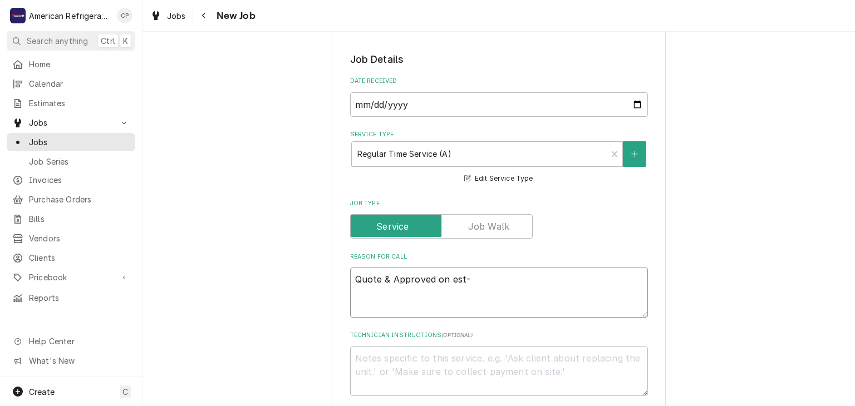
type textarea "Quote & Approved on est-2"
type textarea "x"
type textarea "Quote & Approved on est-"
type textarea "x"
type textarea "Quote & Approved on est-32"
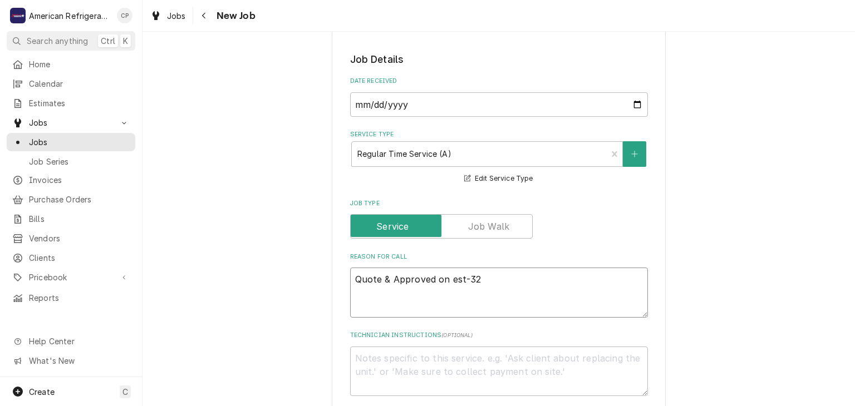
type textarea "x"
type textarea "Quote & Approved on est-323"
type textarea "x"
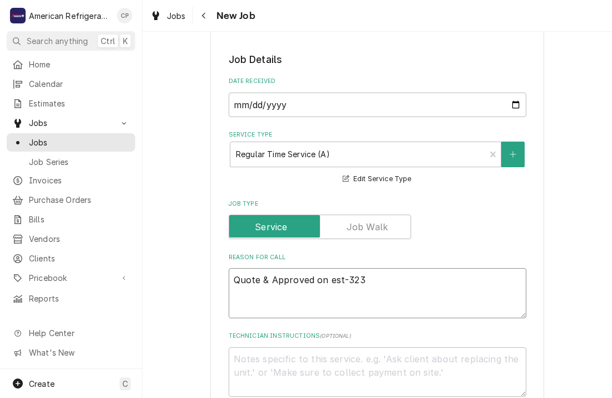
type textarea "Quote & Approved on est-323"
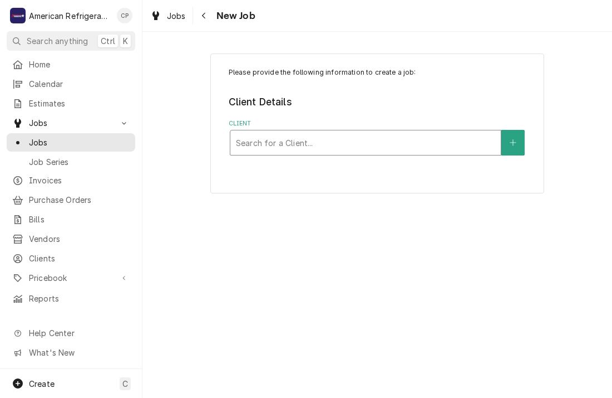
click at [354, 144] on div "Client" at bounding box center [365, 143] width 259 height 20
type input "pizza hut"
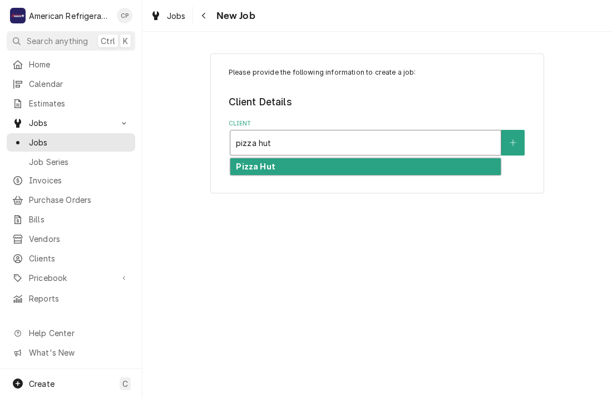
click at [331, 164] on div "Pizza Hut" at bounding box center [365, 166] width 271 height 17
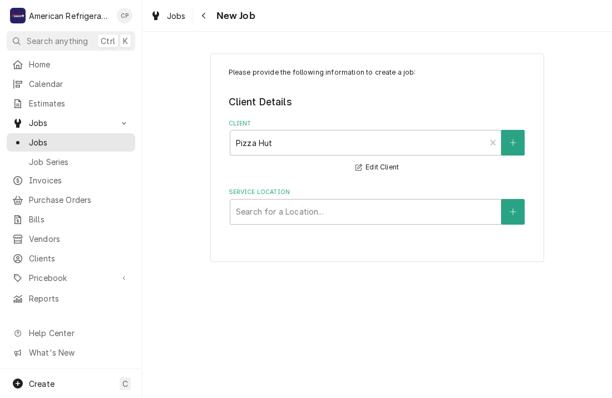
click at [232, 271] on div "Please provide the following information to create a job: Client Details Client…" at bounding box center [378, 215] width 470 height 366
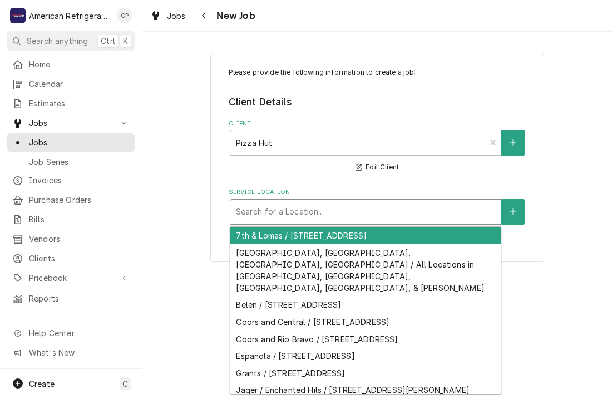
click at [261, 221] on div "Search for a Location..." at bounding box center [365, 211] width 271 height 24
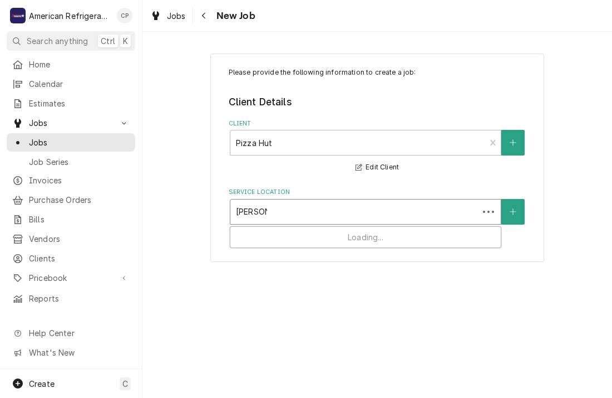
type input "southern"
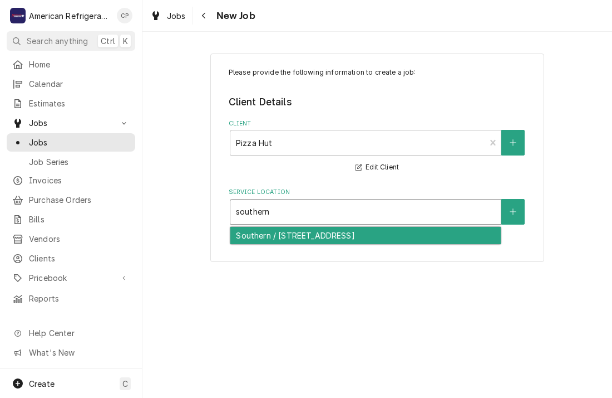
click at [270, 234] on div "Southern / [STREET_ADDRESS]" at bounding box center [365, 235] width 271 height 17
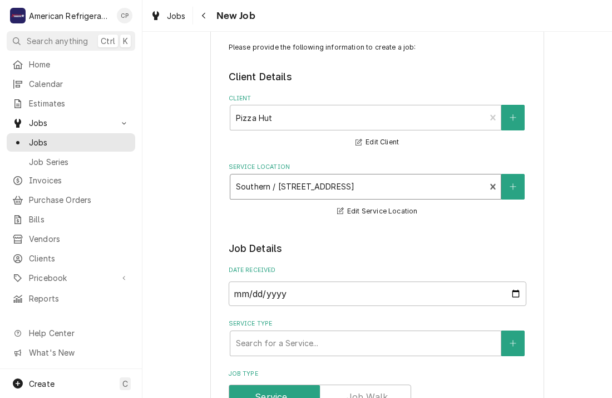
scroll to position [80, 0]
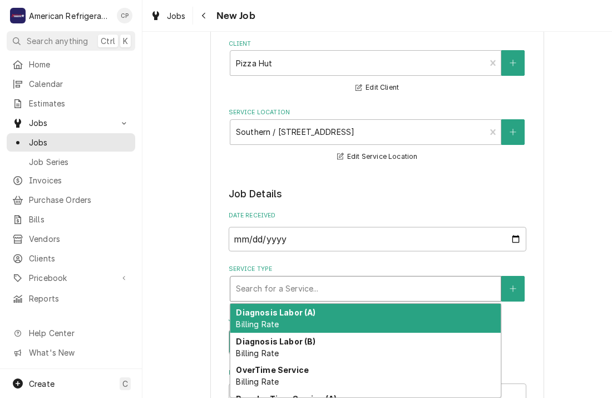
click at [303, 287] on div "Service Type" at bounding box center [365, 288] width 259 height 20
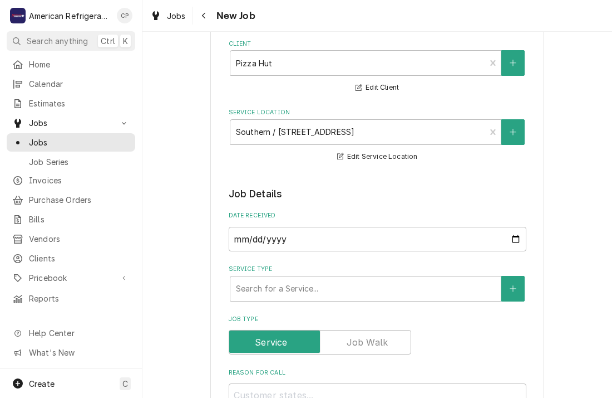
drag, startPoint x: 143, startPoint y: 224, endPoint x: 214, endPoint y: 235, distance: 72.7
click at [285, 289] on div "Service Type" at bounding box center [365, 288] width 259 height 20
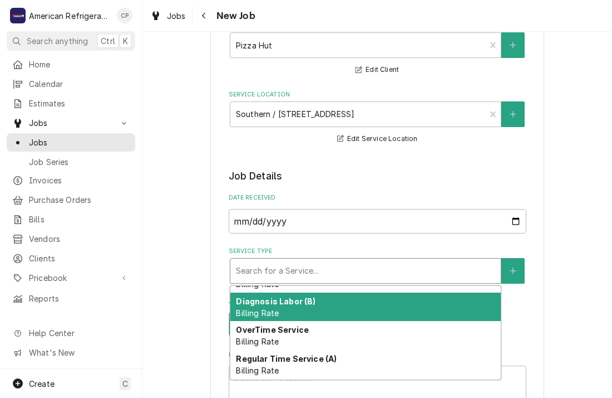
scroll to position [79, 0]
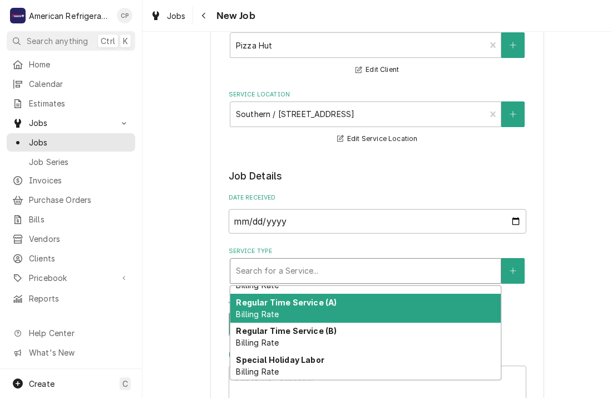
click at [328, 301] on strong "Regular Time Service (A)" at bounding box center [286, 301] width 101 height 9
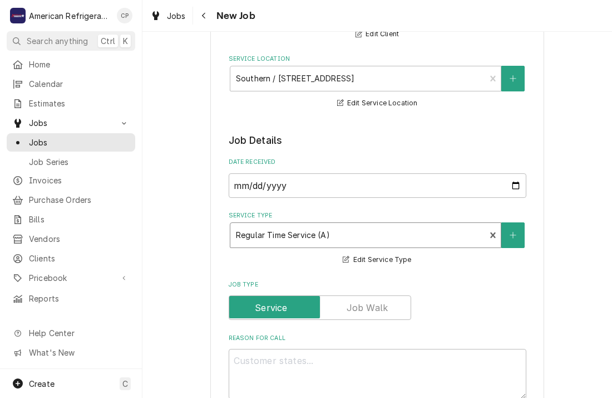
scroll to position [167, 0]
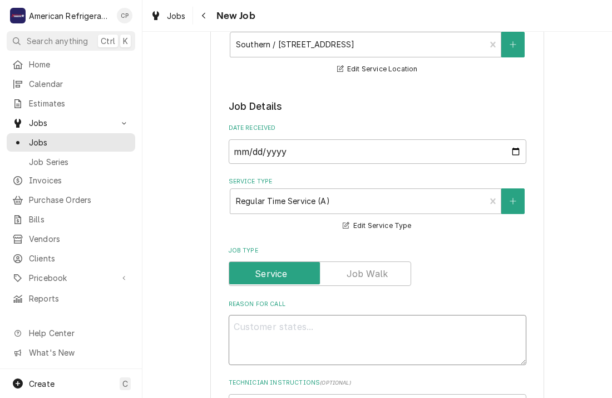
click at [286, 326] on textarea "Reason For Call" at bounding box center [378, 340] width 298 height 50
type textarea "x"
type textarea "Q"
type textarea "x"
type textarea "Qu"
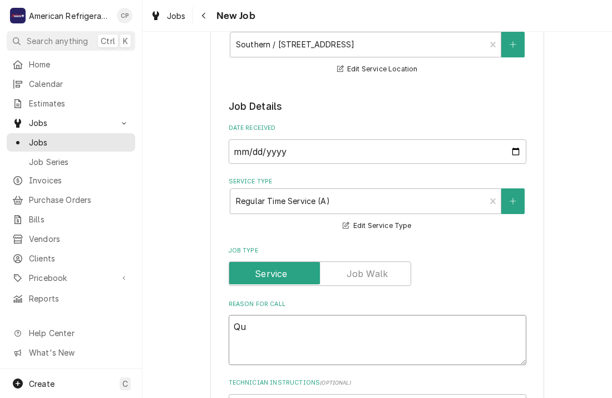
type textarea "x"
type textarea "Quo"
type textarea "x"
type textarea "Quote"
type textarea "x"
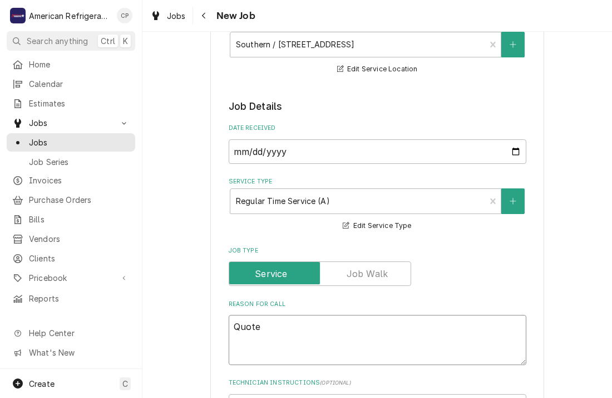
type textarea "Quote"
type textarea "x"
type textarea "Quote &"
type textarea "x"
type textarea "Quote &"
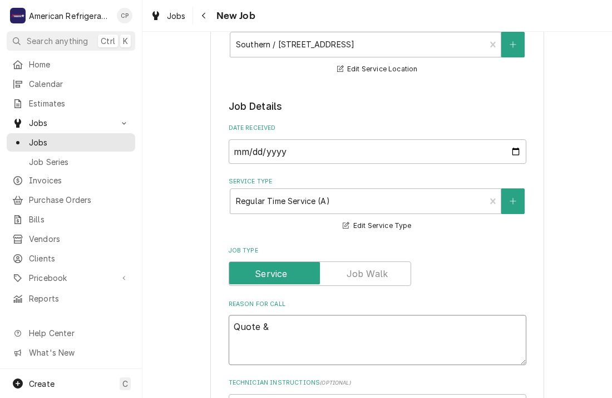
type textarea "x"
type textarea "Quote & A"
type textarea "x"
type textarea "Quote & Ap"
type textarea "x"
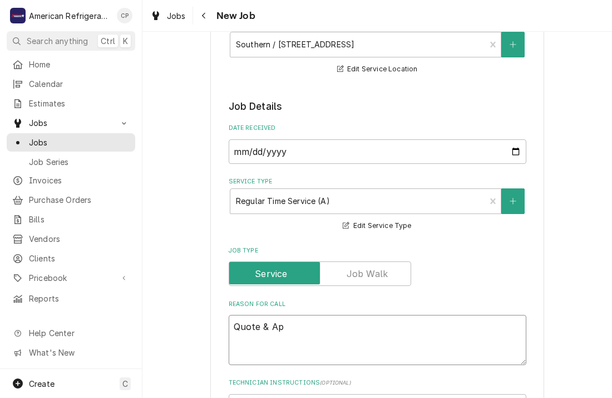
type textarea "Quote & App"
type textarea "x"
type textarea "Quote & Appro"
type textarea "x"
type textarea "Quote & Approv"
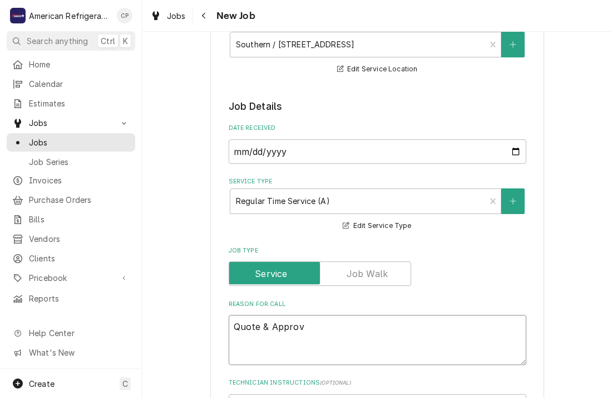
type textarea "x"
type textarea "Quote & Approve"
type textarea "x"
type textarea "Quote & Approved"
type textarea "x"
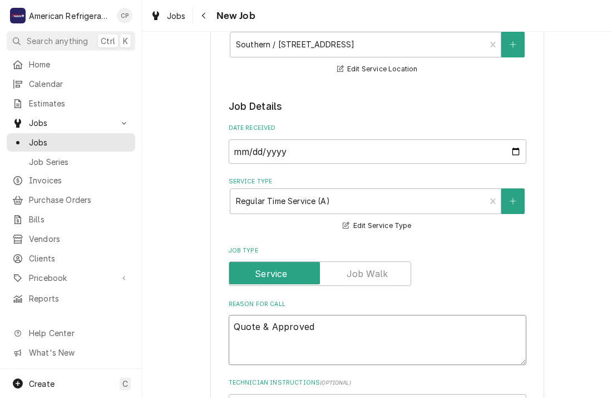
type textarea "Quote & Approved o"
type textarea "x"
type textarea "Quote & Approved on"
type textarea "x"
type textarea "Quote & Approved on"
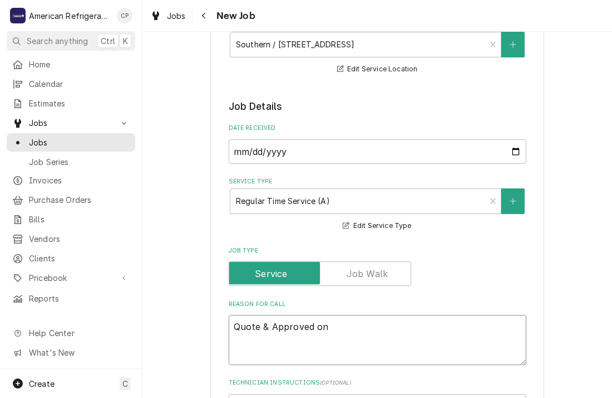
type textarea "x"
type textarea "Quote & Approved on e"
type textarea "x"
type textarea "Quote & Approved on es"
type textarea "x"
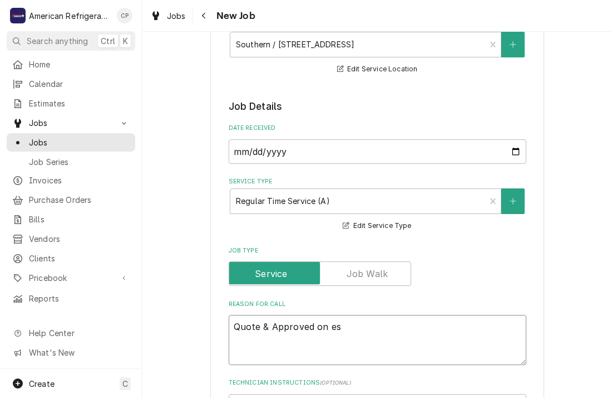
type textarea "Quote & Approved on est"
type textarea "x"
type textarea "Quote & Approved on est-"
type textarea "x"
type textarea "Quote & Approved on est-32"
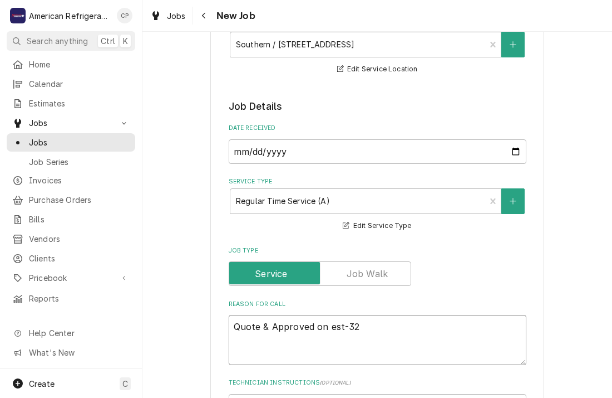
type textarea "x"
type textarea "Quote & Approved on est-323"
type textarea "x"
type textarea "Quote & Approved on est-323"
type textarea "x"
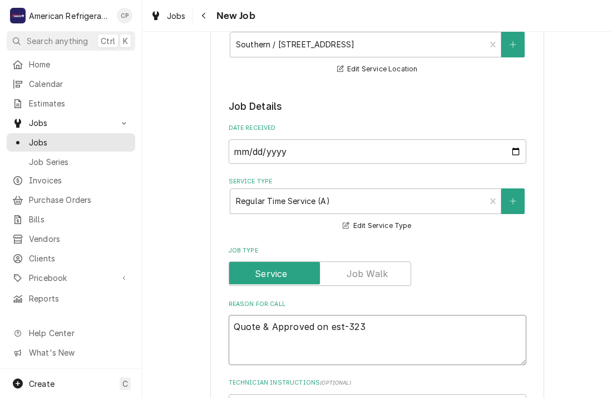
type textarea "Quote & Approved on est-323 I"
type textarea "x"
type textarea "Quote & Approved on est-323 In"
type textarea "x"
type textarea "Quote & Approved on est-323 Ins"
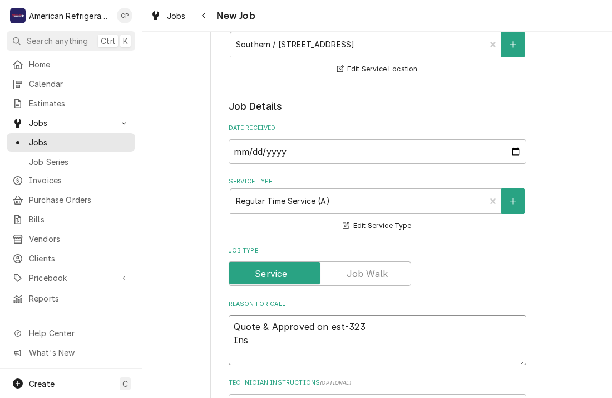
type textarea "x"
type textarea "Quote & Approved on est-323 Insta"
type textarea "x"
type textarea "Quote & Approved on est-323 Instal"
type textarea "x"
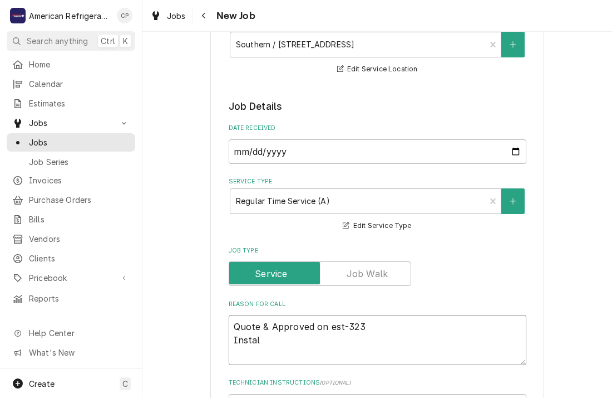
type textarea "Quote & Approved on est-323 Install"
type textarea "x"
type textarea "Quote & Approved on est-323 Install"
type textarea "x"
type textarea "Quote & Approved on est-323 Install o"
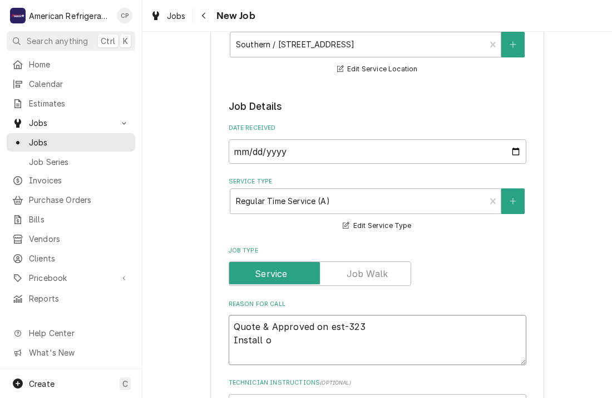
type textarea "x"
type textarea "Quote & Approved on est-323 Install of"
type textarea "x"
type textarea "Quote & Approved on est-323 Install of"
type textarea "x"
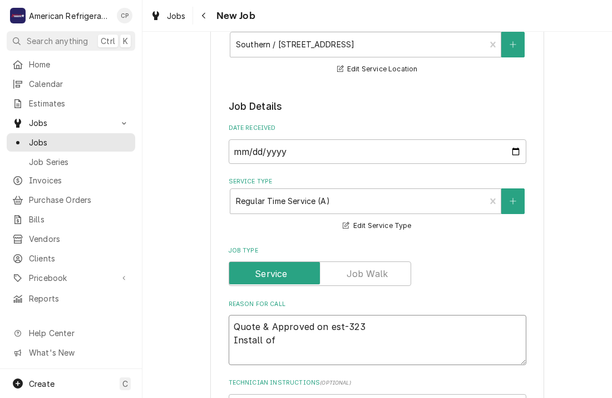
type textarea "Quote & Approved on est-323 Install of b"
type textarea "x"
type textarea "Quote & Approved on est-323 Install of be"
type textarea "x"
type textarea "Quote & Approved on est-323 Install of bel"
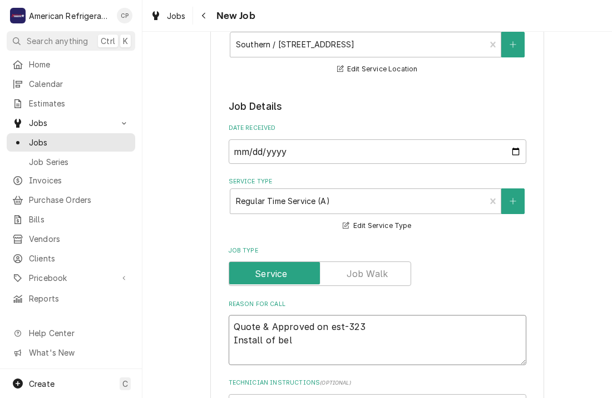
type textarea "x"
type textarea "Quote & Approved on est-323 Install of belt"
type textarea "x"
type textarea "Quote & Approved on est-323 Install of belt,"
type textarea "x"
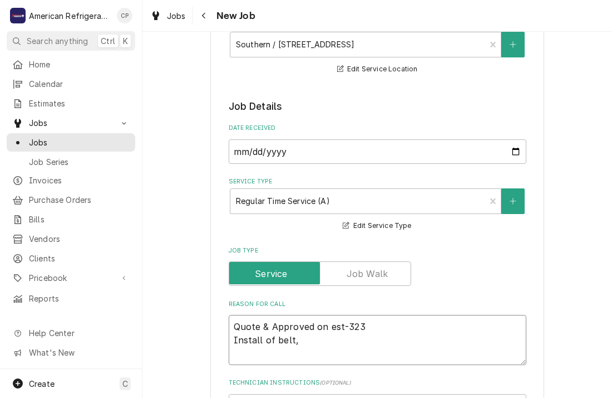
type textarea "Quote & Approved on est-323 Install of belt,"
type textarea "x"
type textarea "Quote & Approved on est-323 Install of belt, b"
type textarea "x"
type textarea "Quote & Approved on est-323 Install of belt, bl"
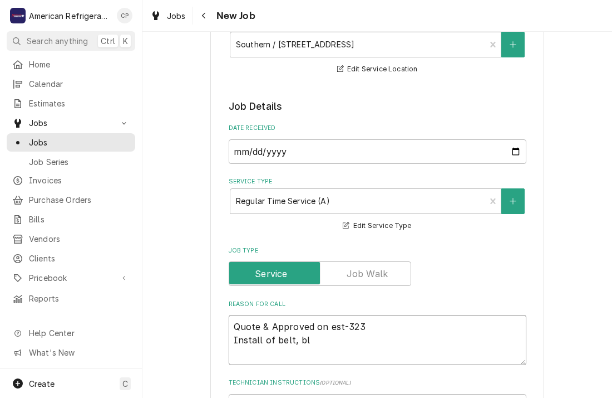
type textarea "x"
type textarea "Quote & Approved on est-323 Install of belt, blo"
type textarea "x"
type textarea "Quote & Approved on est-323 Install of belt, blow"
type textarea "x"
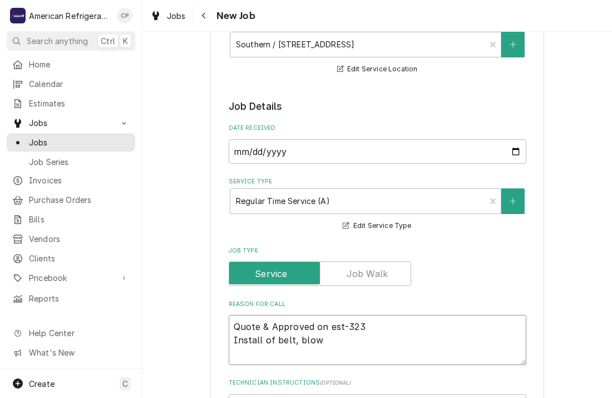
type textarea "Quote & Approved on est-323 Install of belt, blowe"
type textarea "x"
type textarea "Quote & Approved on est-323 Install of belt, blower"
type textarea "x"
type textarea "Quote & Approved on est-323 Install of belt, blower"
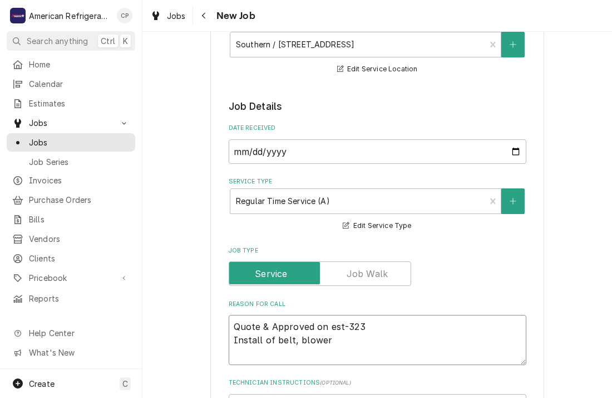
type textarea "x"
type textarea "Quote & Approved on est-323 Install of belt, blower m"
type textarea "x"
type textarea "Quote & Approved on est-323 Install of belt, blower mot"
type textarea "x"
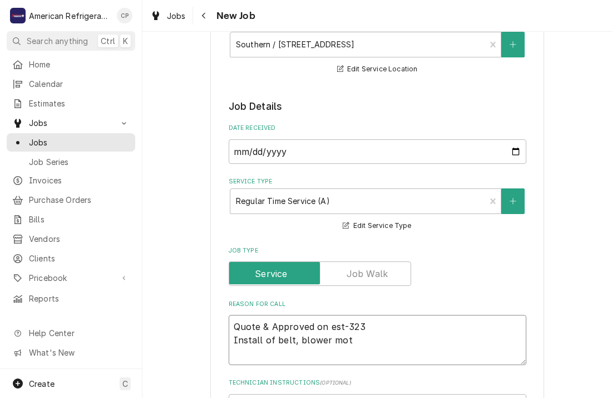
type textarea "Quote & Approved on est-323 Install of belt, blower moto"
type textarea "x"
type textarea "Quote & Approved on est-323 Install of belt, blower motor"
type textarea "x"
type textarea "Quote & Approved on est-323 Install of belt, blower motor,"
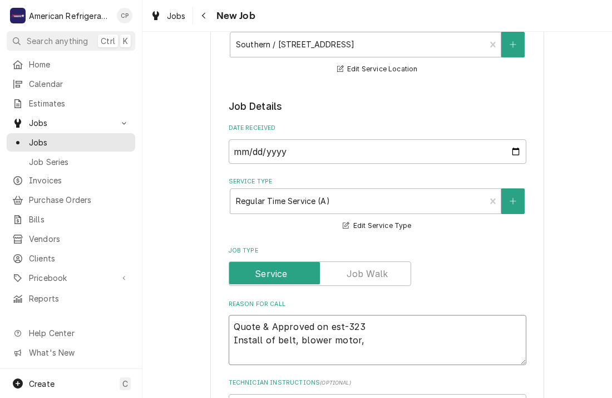
type textarea "x"
type textarea "Quote & Approved on est-323 Install of belt, blower motor,"
type textarea "x"
type textarea "Quote & Approved on est-323 Install of belt, blower motor, a"
type textarea "x"
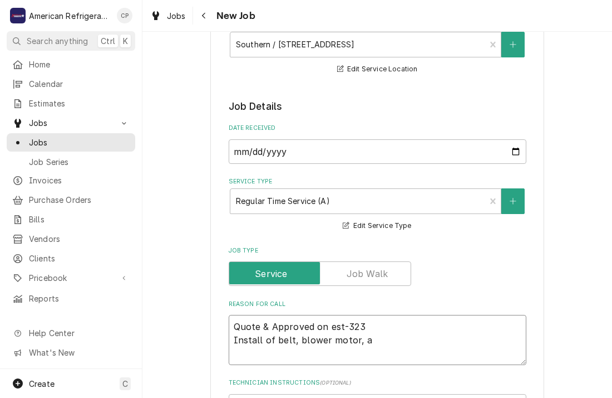
type textarea "Quote & Approved on est-323 Install of belt, blower motor, an"
type textarea "x"
type textarea "Quote & Approved on est-323 Install of belt, blower motor, and"
type textarea "x"
type textarea "Quote & Approved on est-323 Install of belt, blower motor, and t"
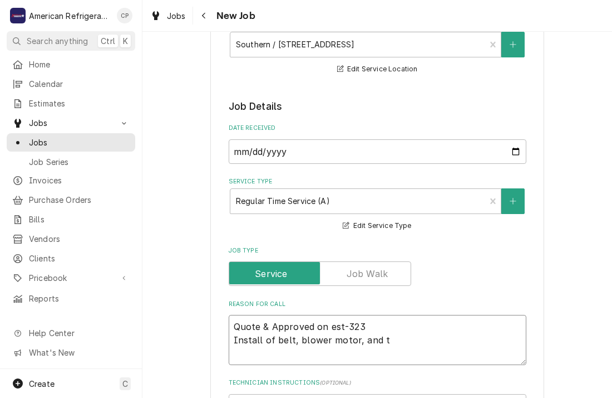
type textarea "x"
type textarea "Quote & Approved on est-323 Install of belt, blower motor, and th"
type textarea "x"
type textarea "Quote & Approved on est-323 Install of belt, blower motor, and the"
type textarea "x"
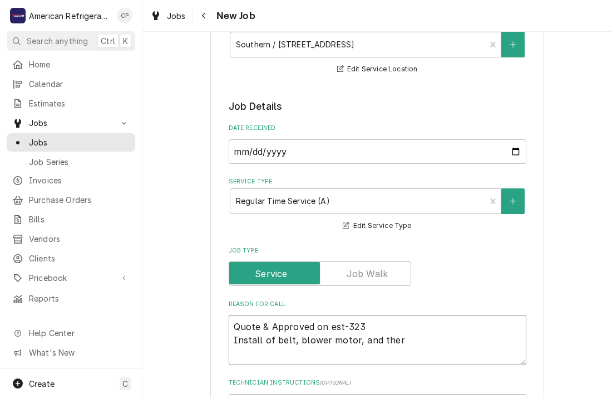
type textarea "Quote & Approved on est-323 Install of belt, blower motor, and therm"
type textarea "x"
type textarea "Quote & Approved on est-323 Install of belt, blower motor, and thermos"
type textarea "x"
type textarea "Quote & Approved on est-323 Install of belt, blower motor, and thermosta"
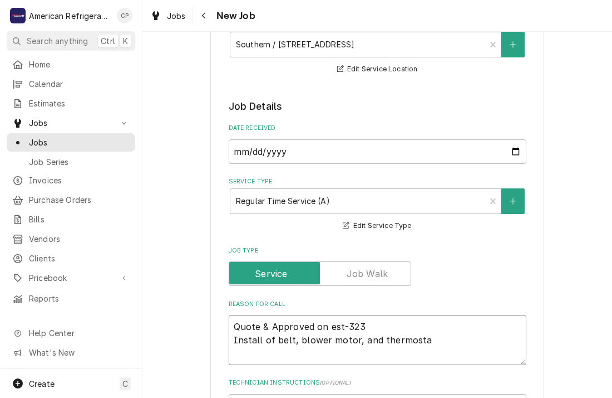
type textarea "x"
type textarea "Quote & Approved on est-323 Install of belt, blower motor, and thermostat"
type textarea "x"
type textarea "Quote & Approved on est-323 Install of belt, blower motor, and thermostat"
type textarea "x"
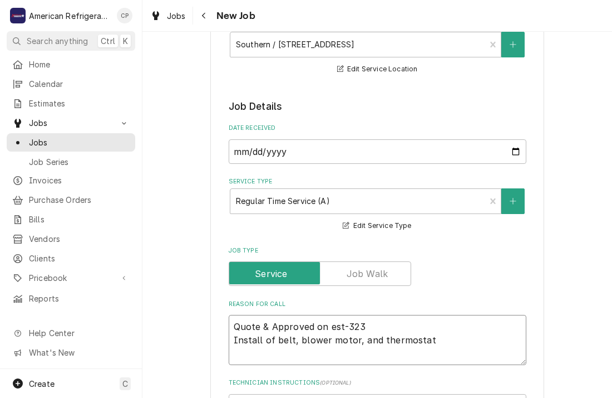
type textarea "Quote & Approved on est-323 Install of belt, blower motor, and thermostat o"
type textarea "x"
type textarea "Quote & Approved on est-323 Install of belt, blower motor, and thermostat on"
type textarea "x"
type textarea "Quote & Approved on est-323 Install of belt, blower motor, and thermostat on"
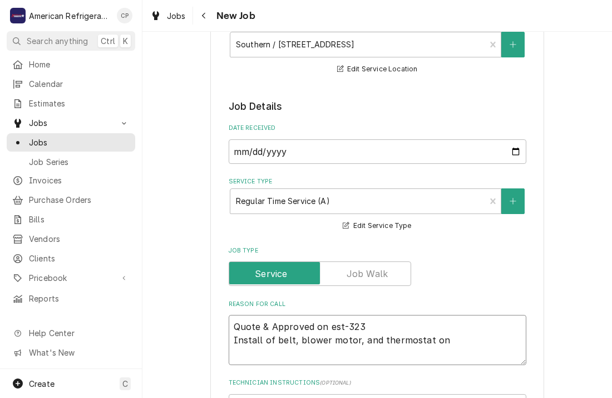
type textarea "x"
type textarea "Quote & Approved on est-323 Install of belt, blower motor, and thermostat on a"
type textarea "x"
type textarea "Quote & Approved on est-323 Install of belt, blower motor, and thermostat on a/"
type textarea "x"
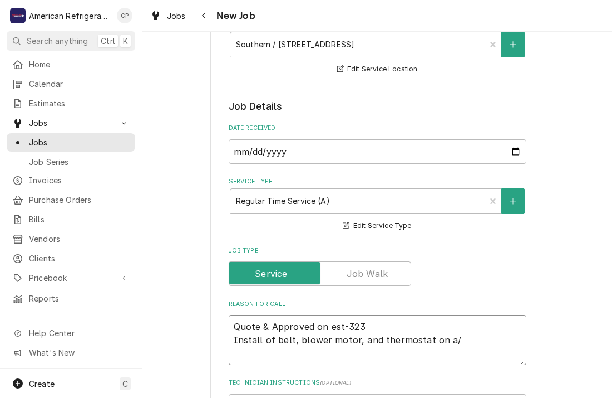
type textarea "Quote & Approved on est-323 Install of belt, blower motor, and thermostat on a/c"
type textarea "x"
type textarea "Quote & Approved on est-323 Install of belt, blower motor, and thermostat on a/c"
type textarea "x"
type textarea "Quote & Approved on est-323 Install of belt, blower motor, and thermostat on a/…"
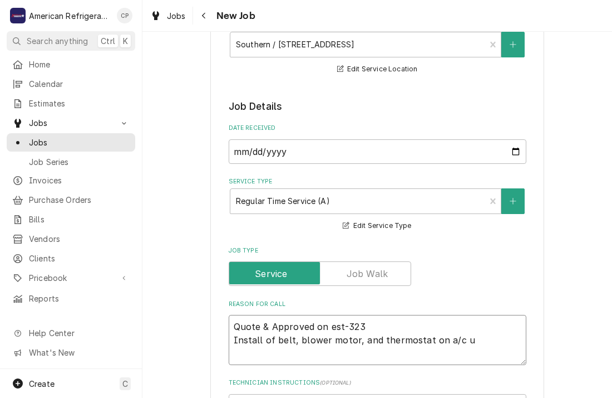
type textarea "x"
type textarea "Quote & Approved on est-323 Install of belt, blower motor, and thermostat on a/…"
type textarea "x"
type textarea "Quote & Approved on est-323 Install of belt, blower motor, and thermostat on a/…"
type textarea "x"
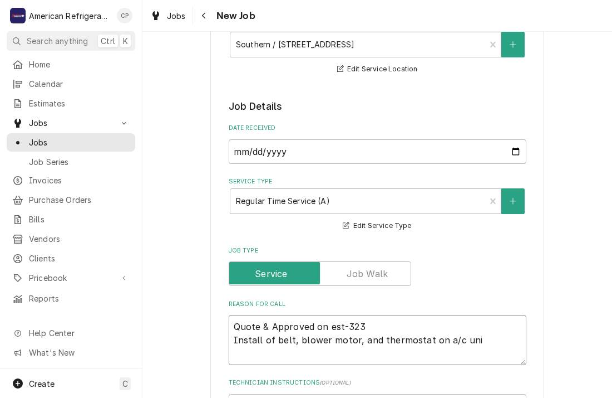
type textarea "Quote & Approved on est-323 Install of belt, blower motor, and thermostat on a/…"
type textarea "x"
type textarea "Quote & Approved on est-323 Install of belt, blower motor, and thermostat on a/…"
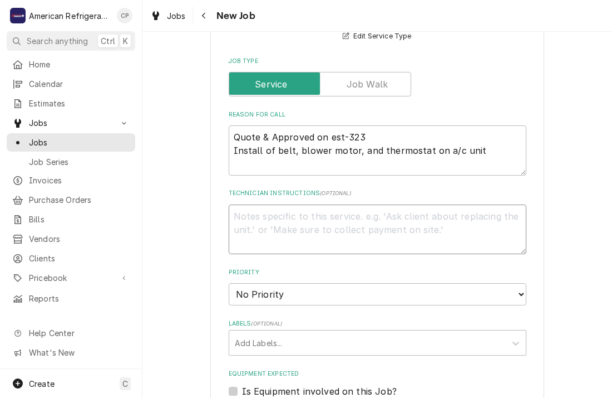
type textarea "x"
type textarea "D"
type textarea "x"
type textarea "Di"
type textarea "x"
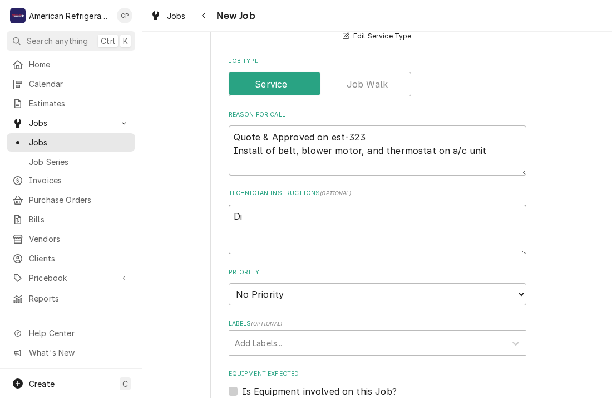
type textarea "Dia"
type textarea "x"
type textarea "Diagn"
type textarea "x"
type textarea "Diagnos"
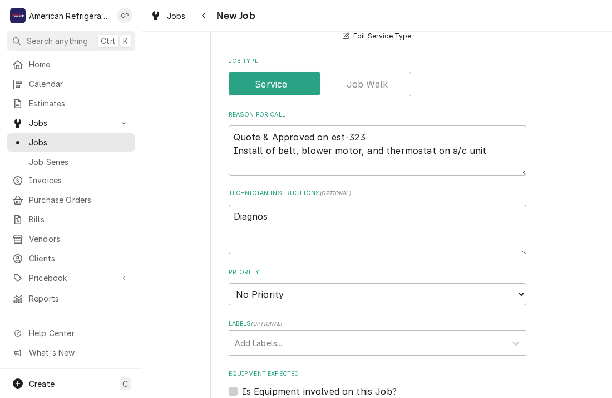
type textarea "x"
type textarea "Diagnose"
type textarea "x"
type textarea "Diagnose"
type textarea "x"
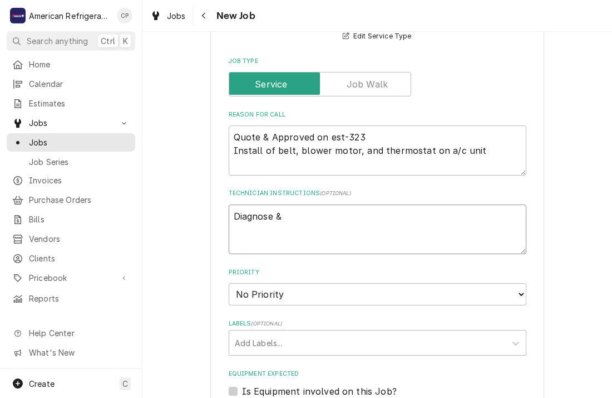
type textarea "Diagnose &"
type textarea "x"
type textarea "Diagnose & c"
type textarea "x"
type textarea "Diagnose & ca"
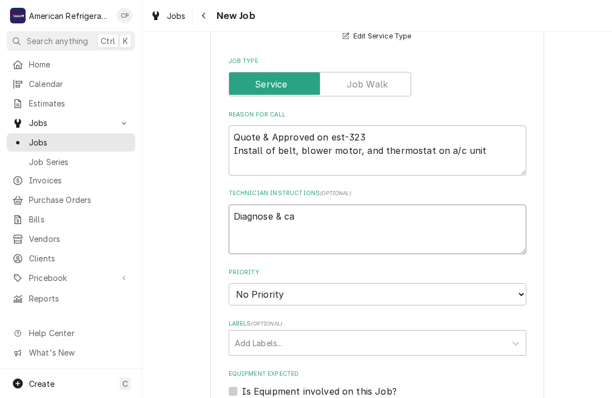
type textarea "x"
type textarea "Diagnose & cal"
type textarea "x"
type textarea "Diagnose & call"
type textarea "x"
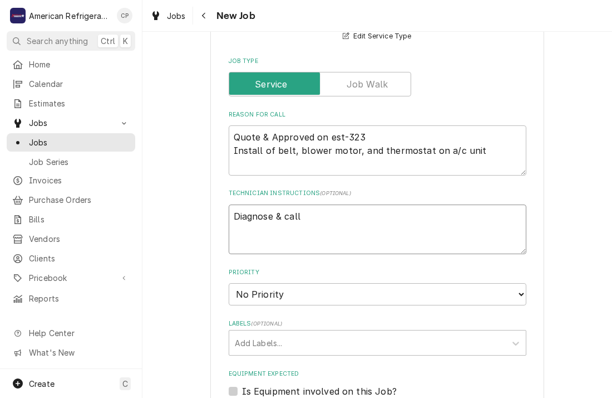
type textarea "Diagnose & call"
type textarea "x"
type textarea "Diagnose & call gl"
type textarea "x"
type textarea "Diagnose & call glen"
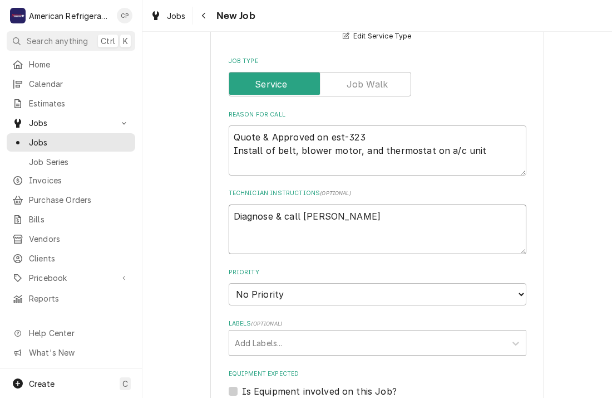
type textarea "x"
type textarea "Diagnose & call Glenn"
type textarea "x"
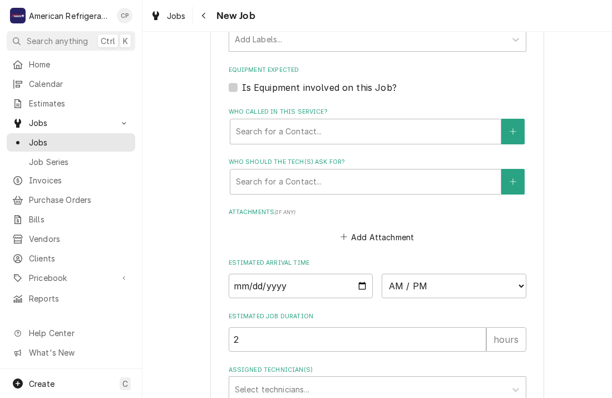
scroll to position [675, 0]
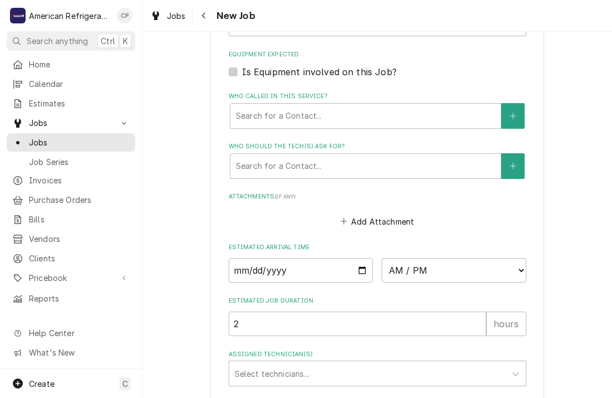
type textarea "Diagnose & call Glenn"
click at [360, 271] on input "Date" at bounding box center [301, 270] width 145 height 24
click at [364, 271] on input "Date" at bounding box center [301, 270] width 145 height 24
click at [362, 267] on input "Date" at bounding box center [301, 270] width 145 height 24
click at [360, 265] on input "Date" at bounding box center [301, 270] width 145 height 24
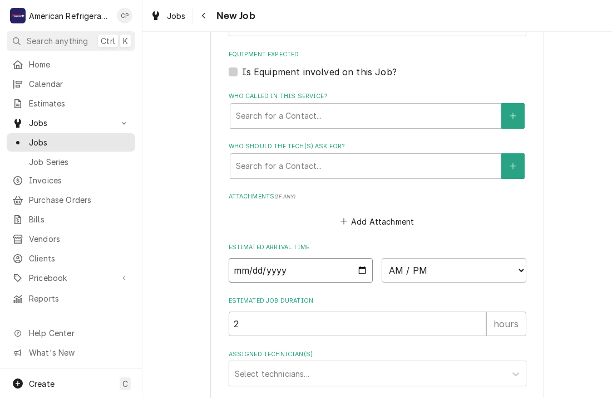
type textarea "x"
type input "2025-09-11"
click at [450, 273] on select "AM / PM 6:00 AM 6:15 AM 6:30 AM 6:45 AM 7:00 AM 7:15 AM 7:30 AM 7:45 AM 8:00 AM…" at bounding box center [454, 270] width 145 height 24
type textarea "x"
select select "12:15:00"
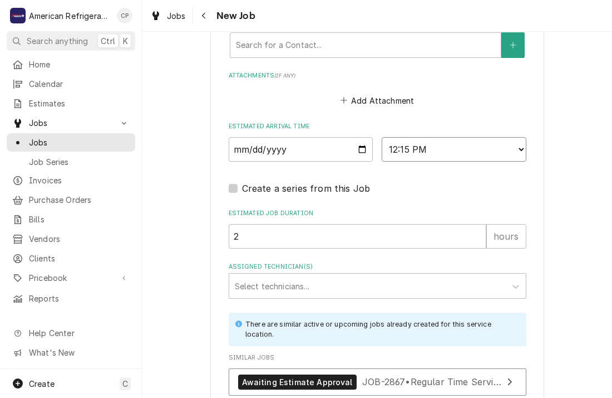
scroll to position [801, 0]
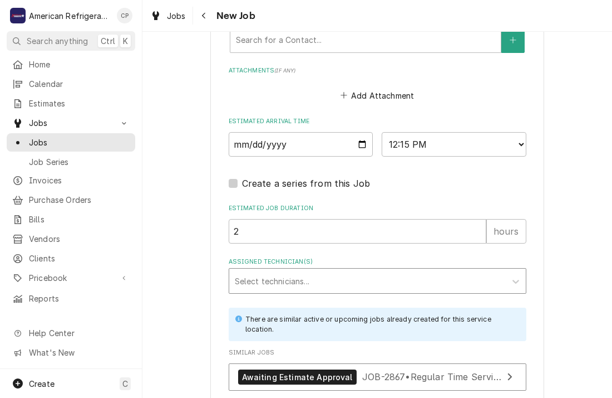
click at [308, 271] on div "Assigned Technician(s)" at bounding box center [368, 281] width 266 height 20
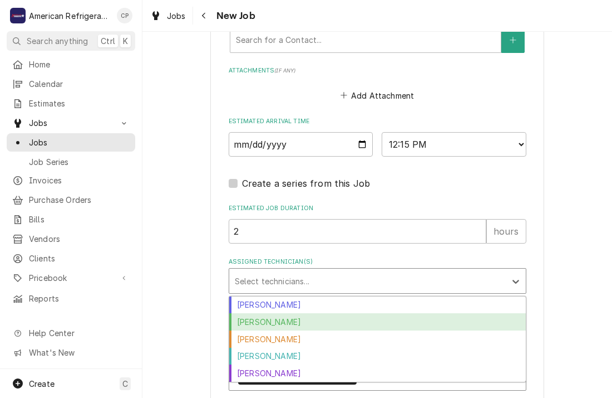
click at [306, 322] on div "Brandon Stephens" at bounding box center [377, 321] width 297 height 17
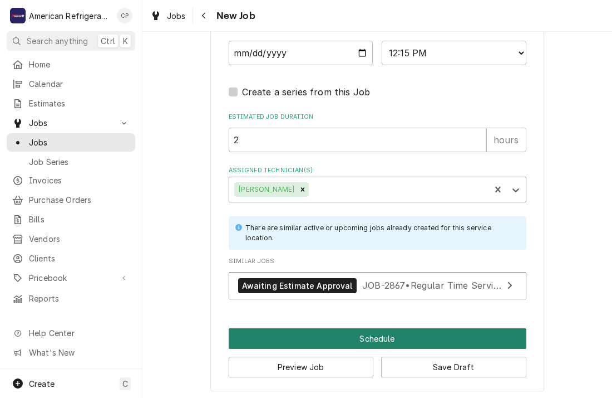
click at [318, 340] on button "Schedule" at bounding box center [378, 338] width 298 height 21
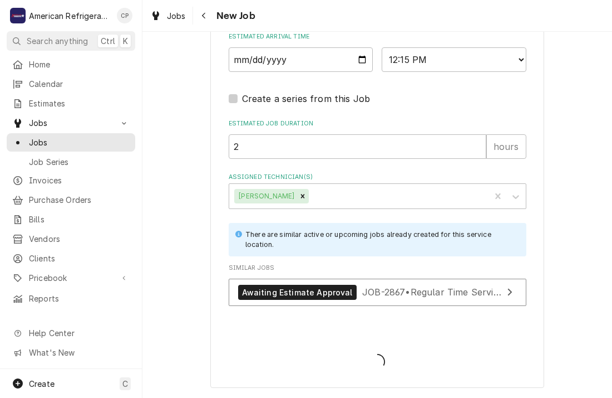
scroll to position [883, 0]
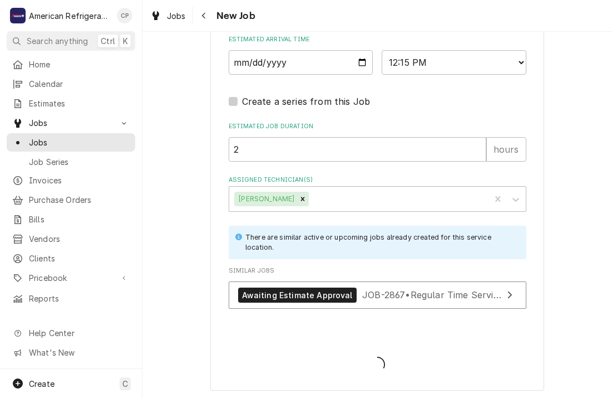
type textarea "x"
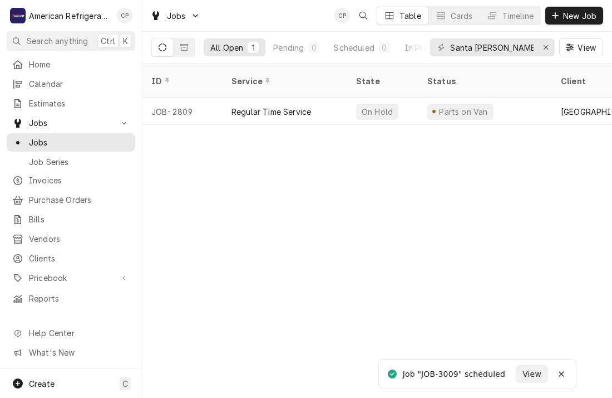
click at [519, 154] on div "ID Service State Status Client Location Name Techs Labels Job Type Priority Dat…" at bounding box center [378, 230] width 470 height 334
